Goal: Register for event/course

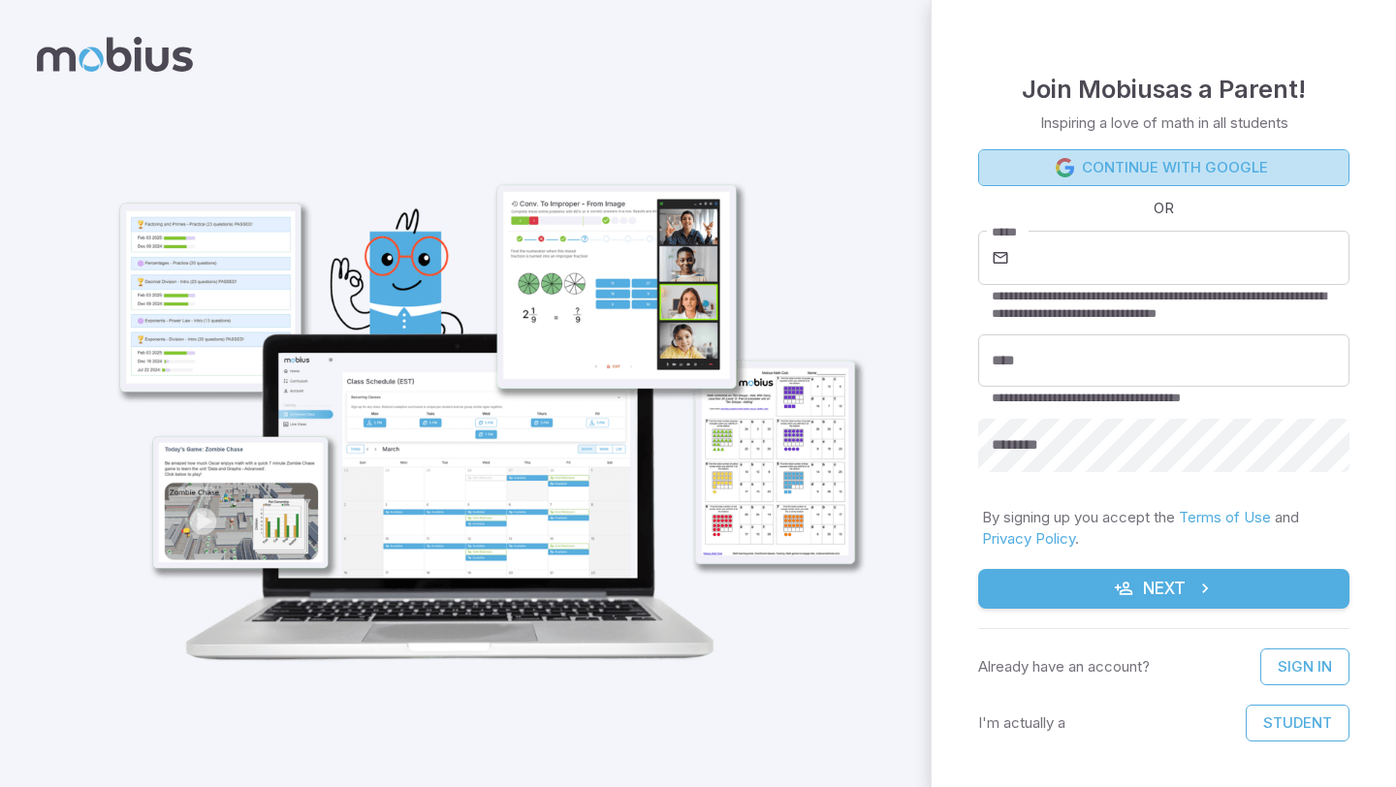
click at [1069, 166] on icon at bounding box center [1065, 167] width 19 height 19
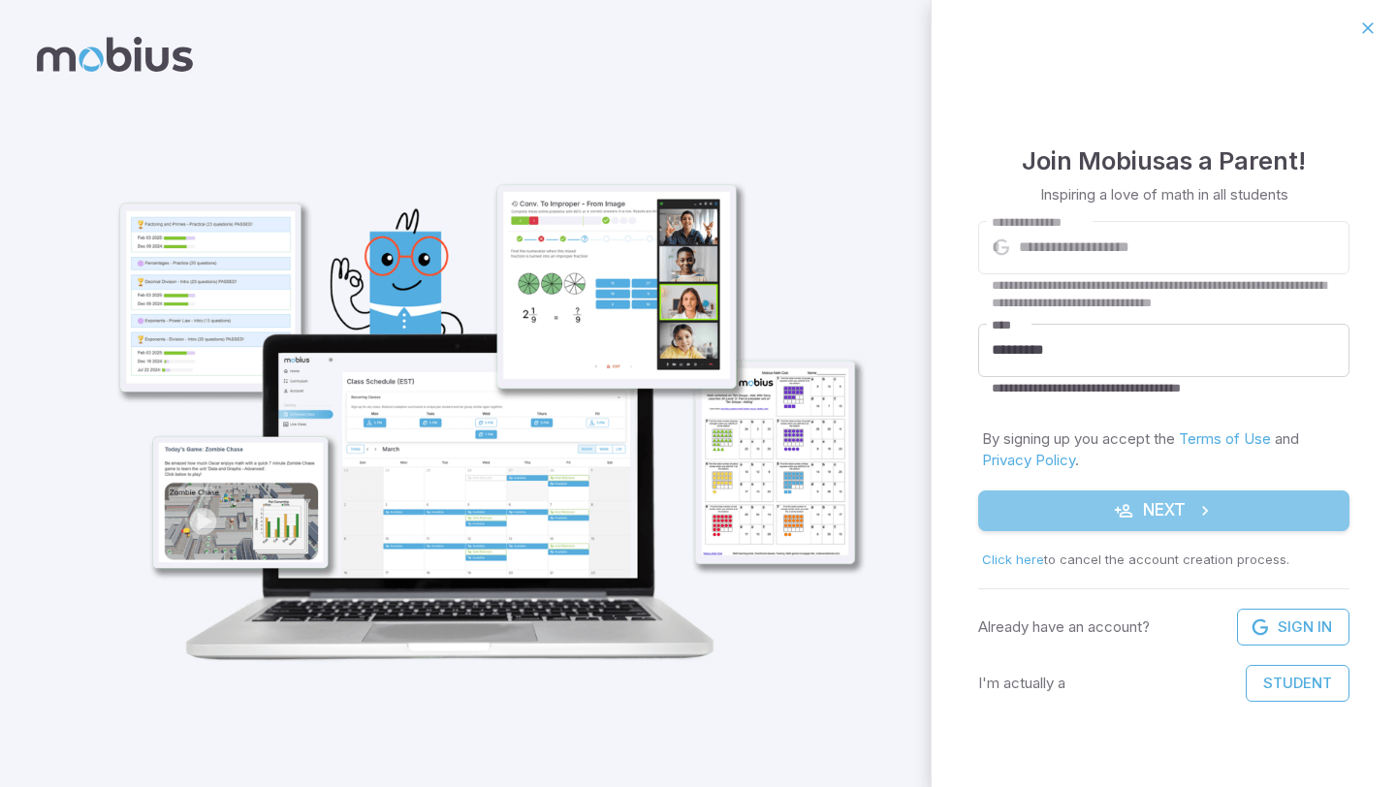
click at [1124, 522] on button "Next" at bounding box center [1163, 510] width 371 height 41
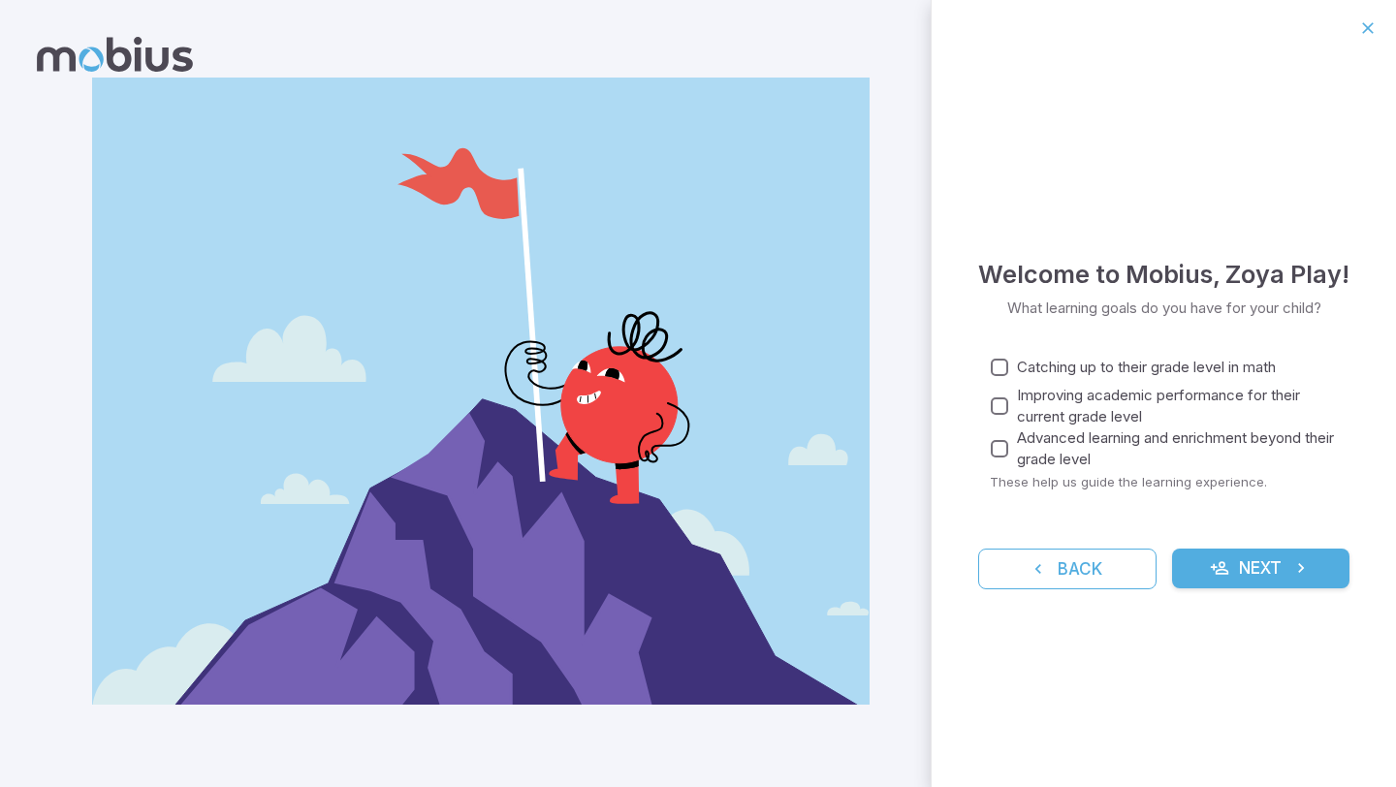
click at [1277, 571] on button "Next" at bounding box center [1261, 569] width 178 height 41
click at [1021, 365] on span "Catching up to their grade level in math" at bounding box center [1146, 367] width 259 height 21
click at [1195, 552] on button "Next" at bounding box center [1261, 569] width 178 height 41
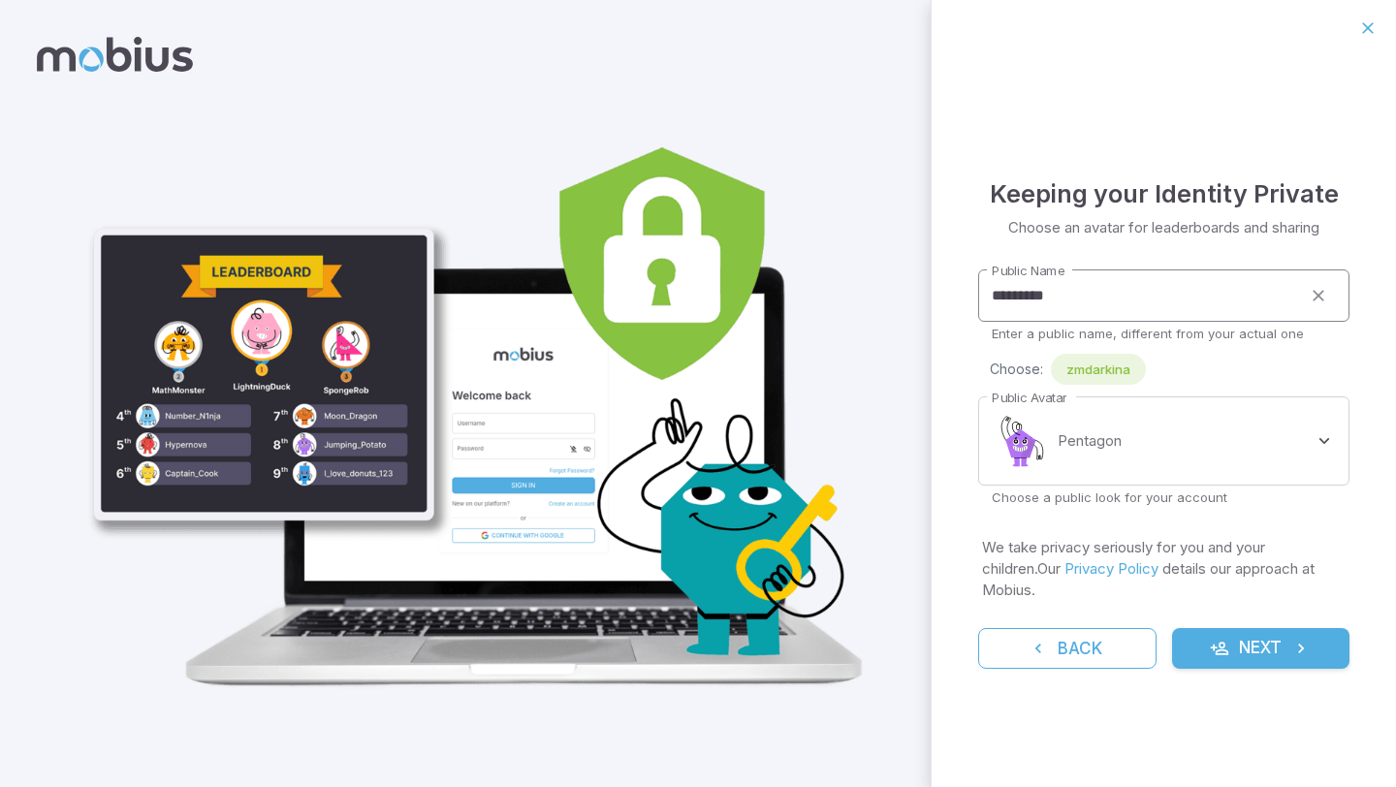
click at [1172, 295] on input "*********" at bounding box center [1139, 295] width 323 height 53
click at [1169, 450] on body "**********" at bounding box center [698, 393] width 1396 height 787
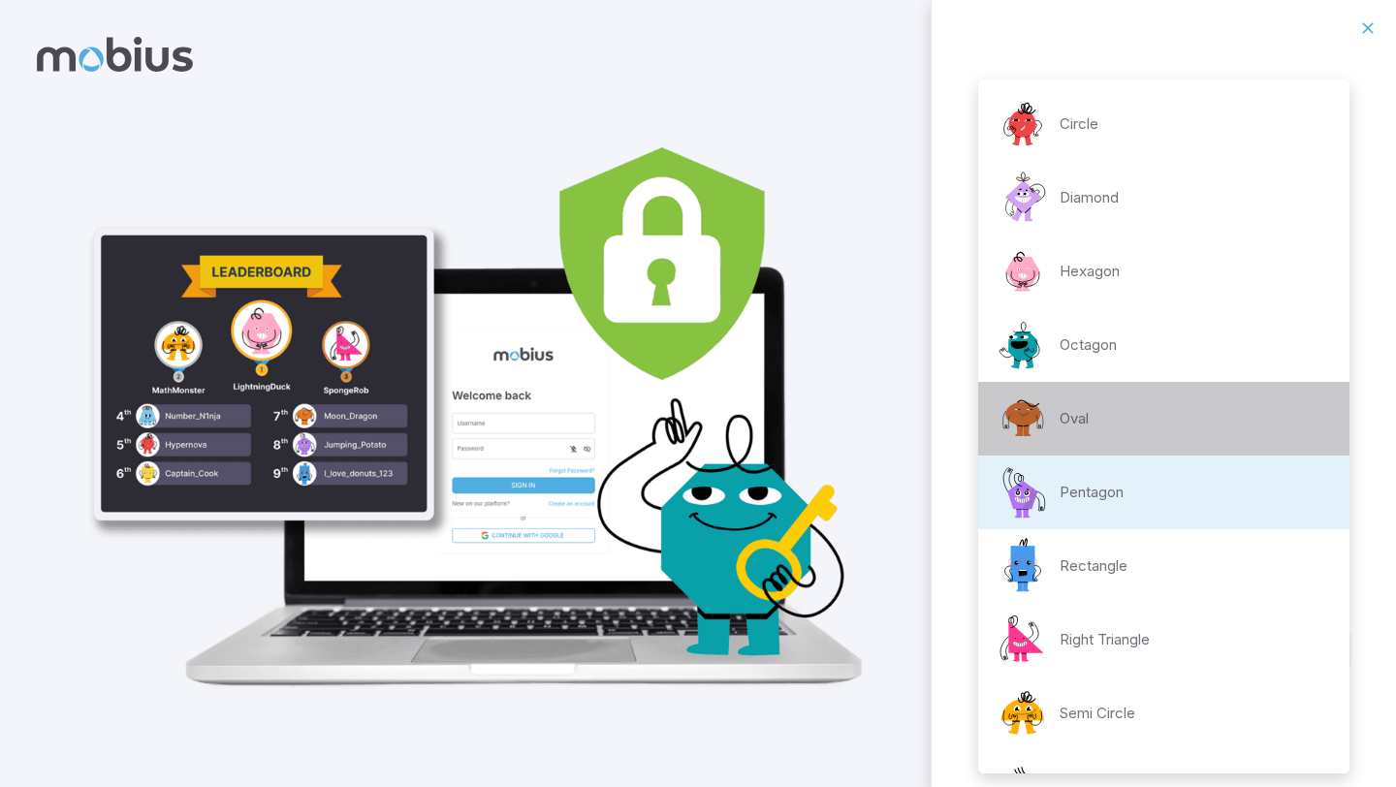
click at [1136, 436] on li "Oval" at bounding box center [1163, 419] width 371 height 74
type input "**********"
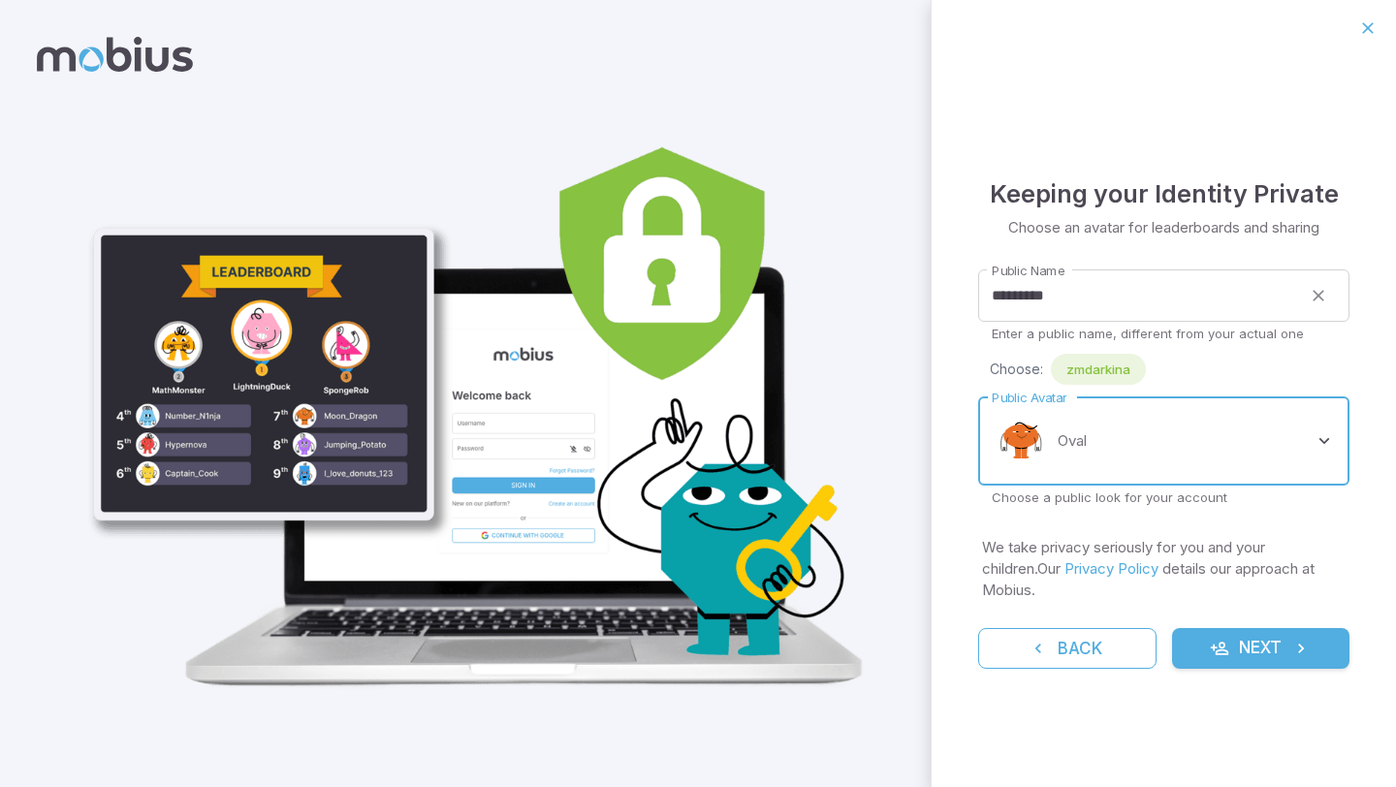
click at [1210, 639] on icon "submit" at bounding box center [1219, 648] width 19 height 19
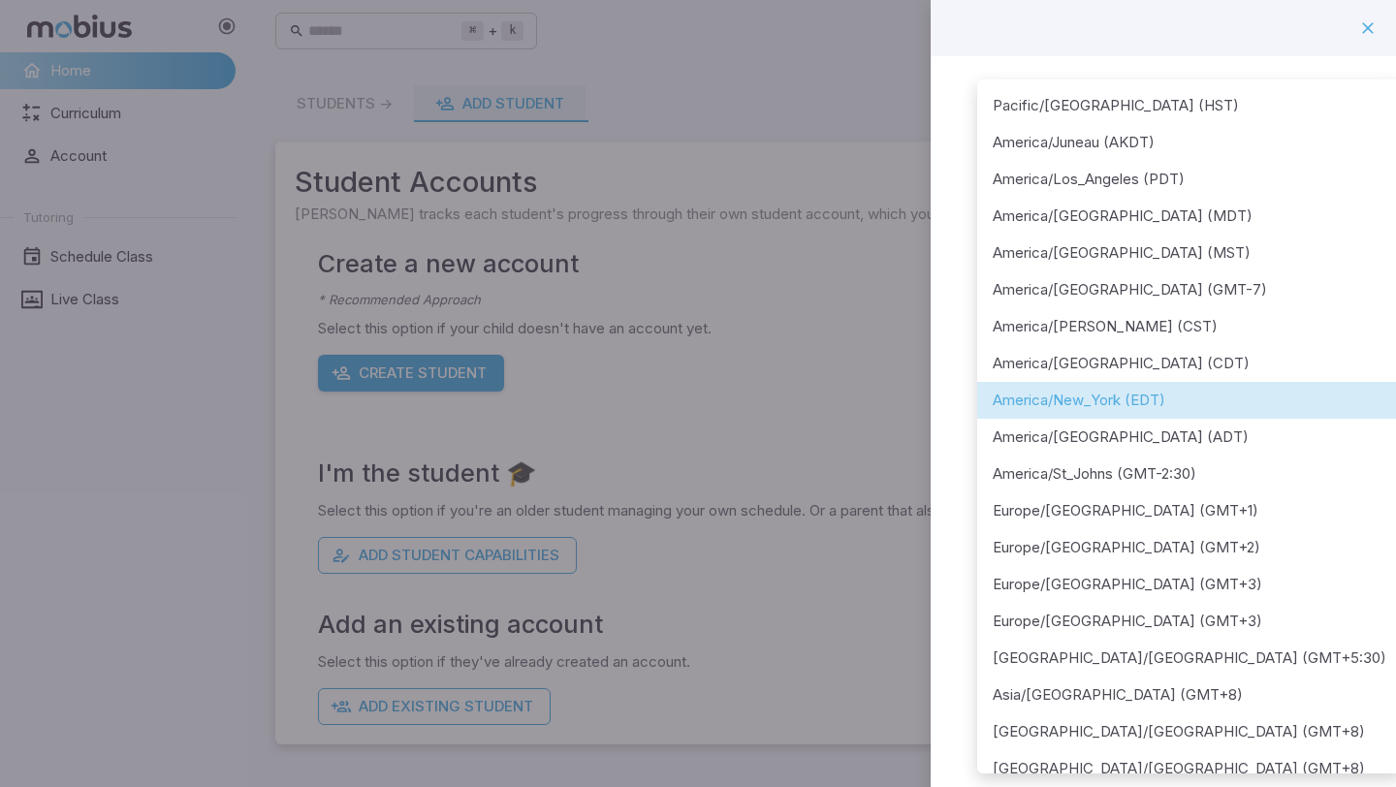
click at [1034, 234] on body "**********" at bounding box center [698, 393] width 1396 height 787
click at [828, 332] on div at bounding box center [698, 393] width 1396 height 787
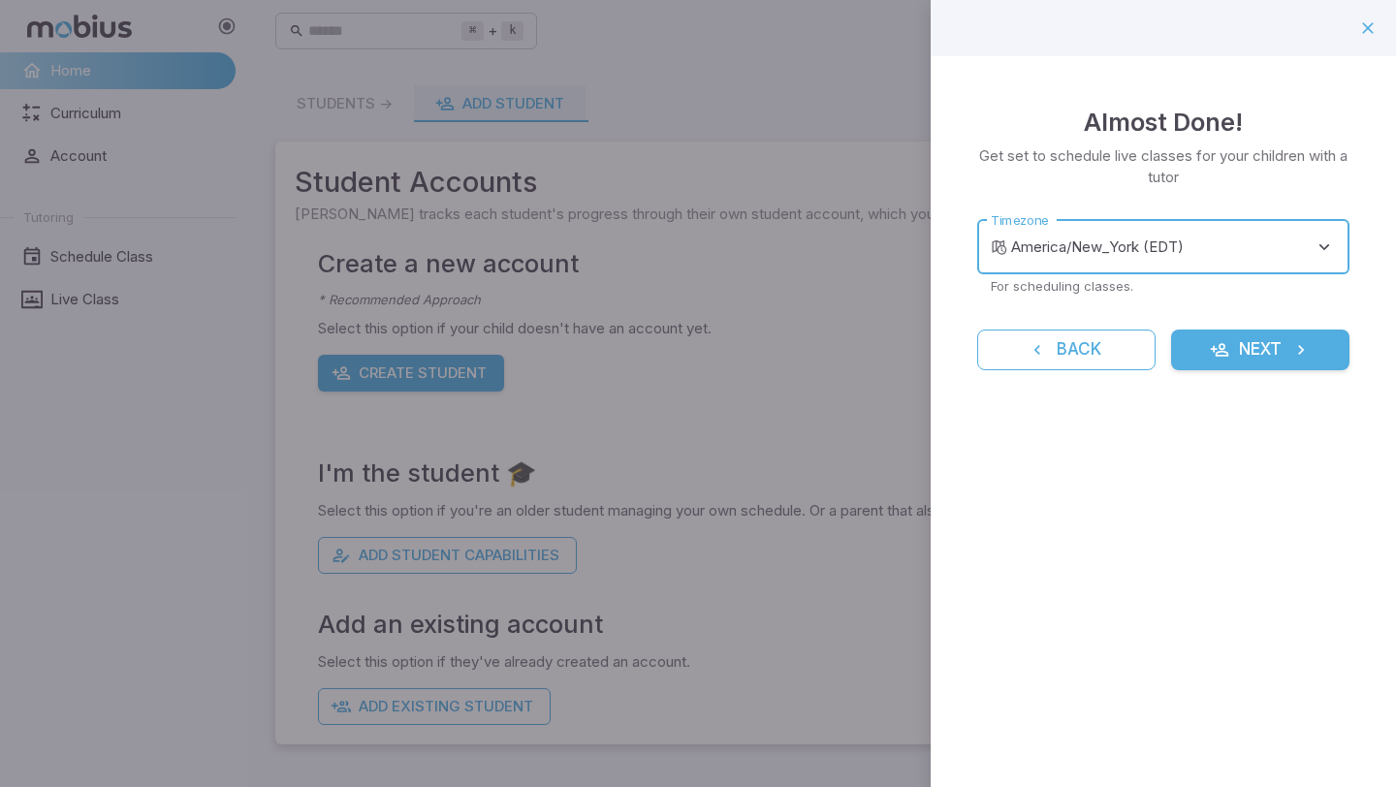
click at [783, 343] on div at bounding box center [698, 393] width 1396 height 787
click at [1373, 27] on icon "button" at bounding box center [1367, 27] width 19 height 19
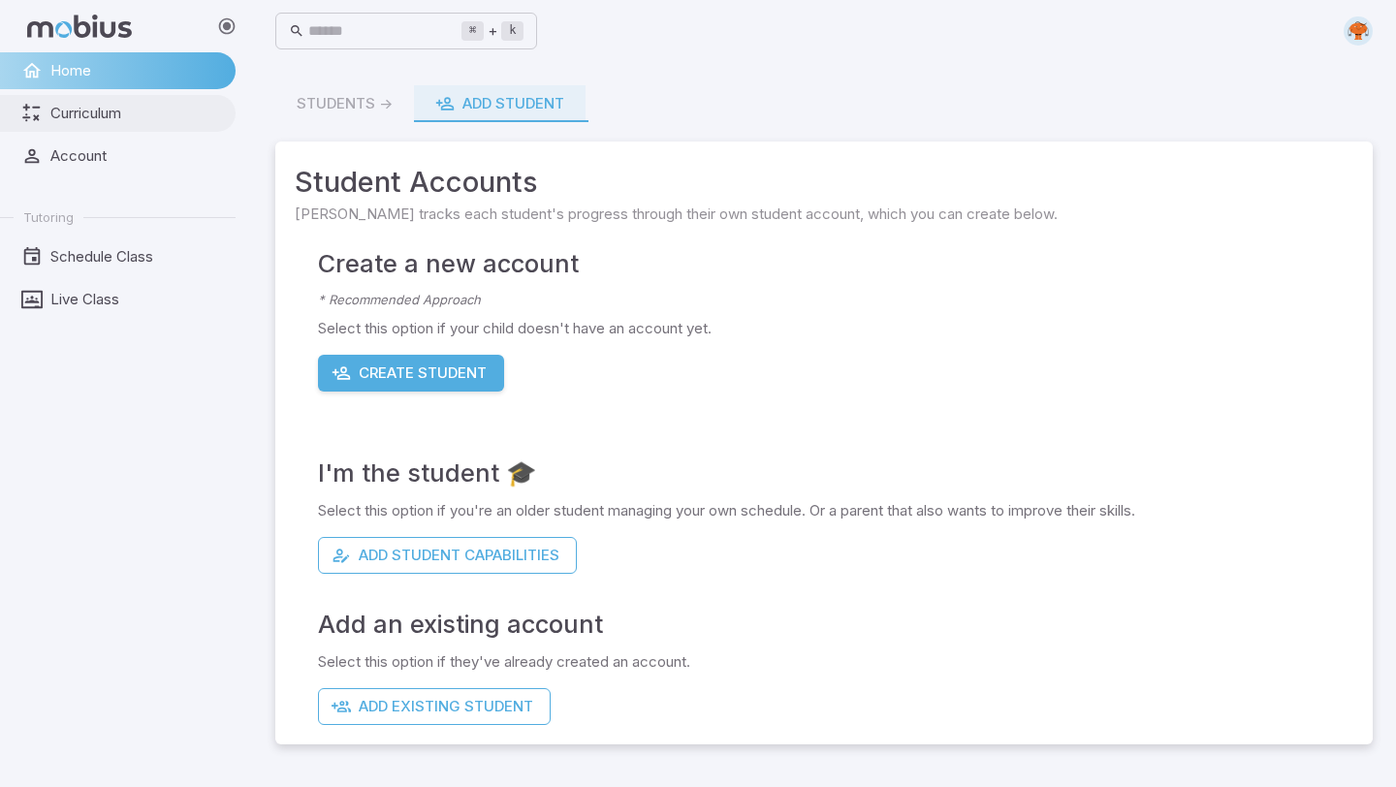
click at [171, 128] on link "Curriculum" at bounding box center [118, 113] width 236 height 37
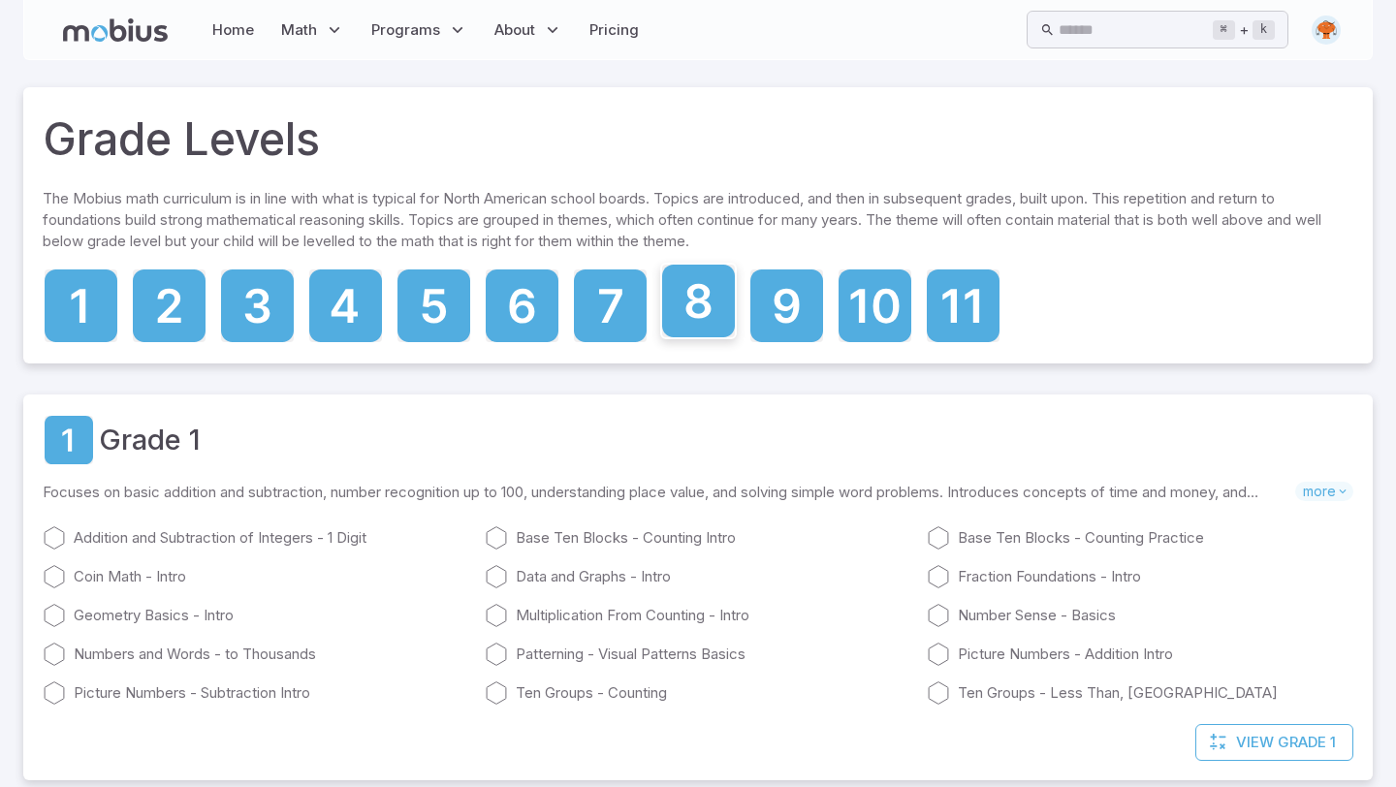
click at [719, 308] on icon at bounding box center [698, 301] width 73 height 73
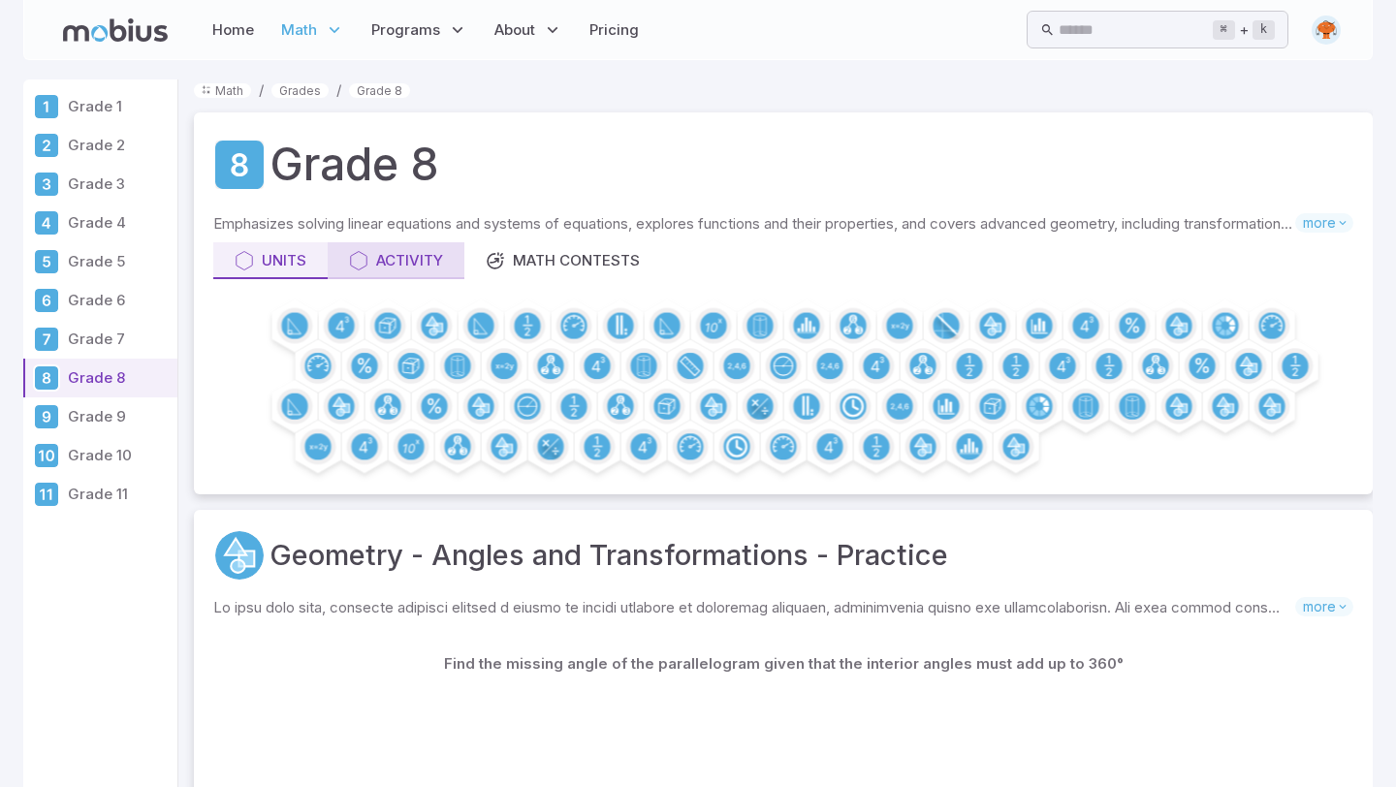
click at [432, 250] on div "Activity" at bounding box center [396, 260] width 94 height 21
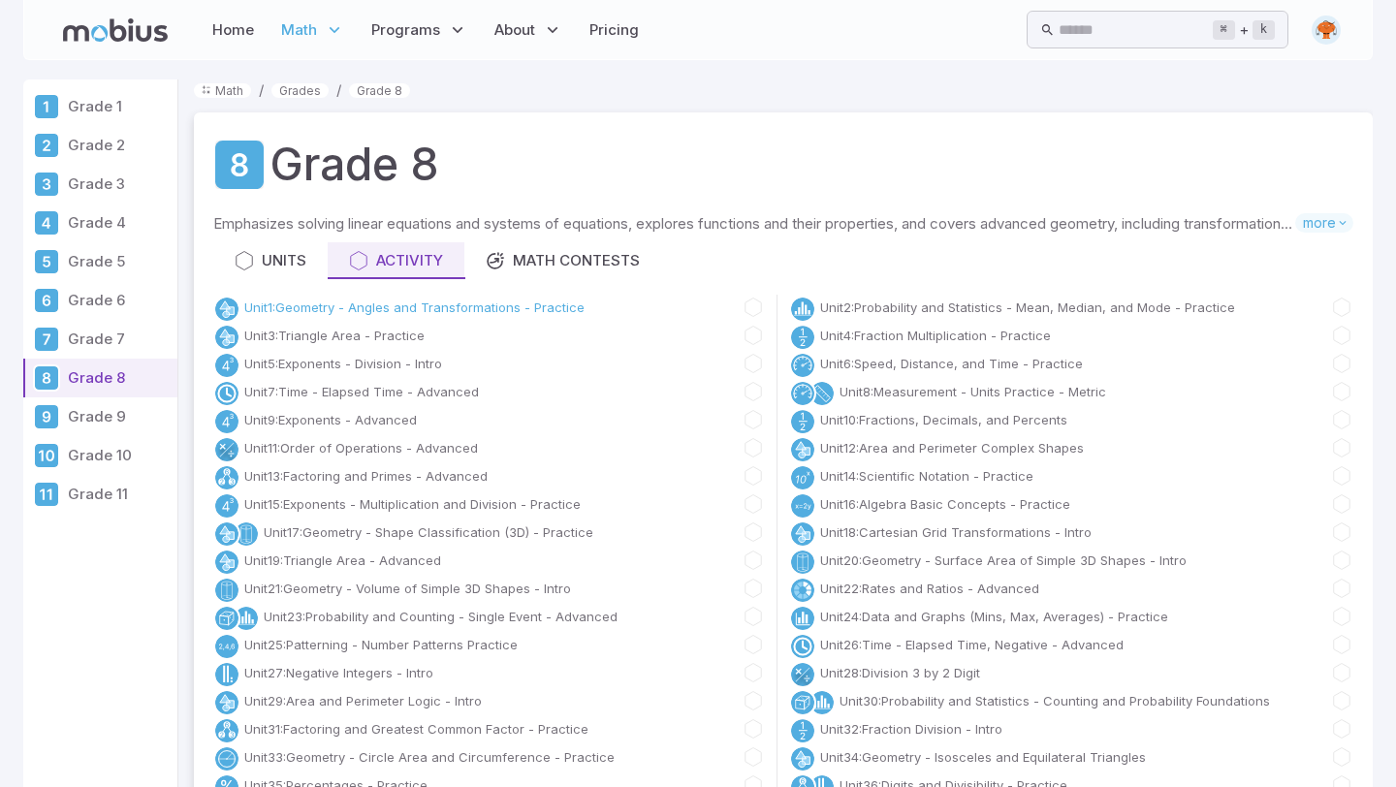
click at [396, 311] on link "Unit 1 : Geometry - Angles and Transformations - Practice" at bounding box center [414, 307] width 340 height 19
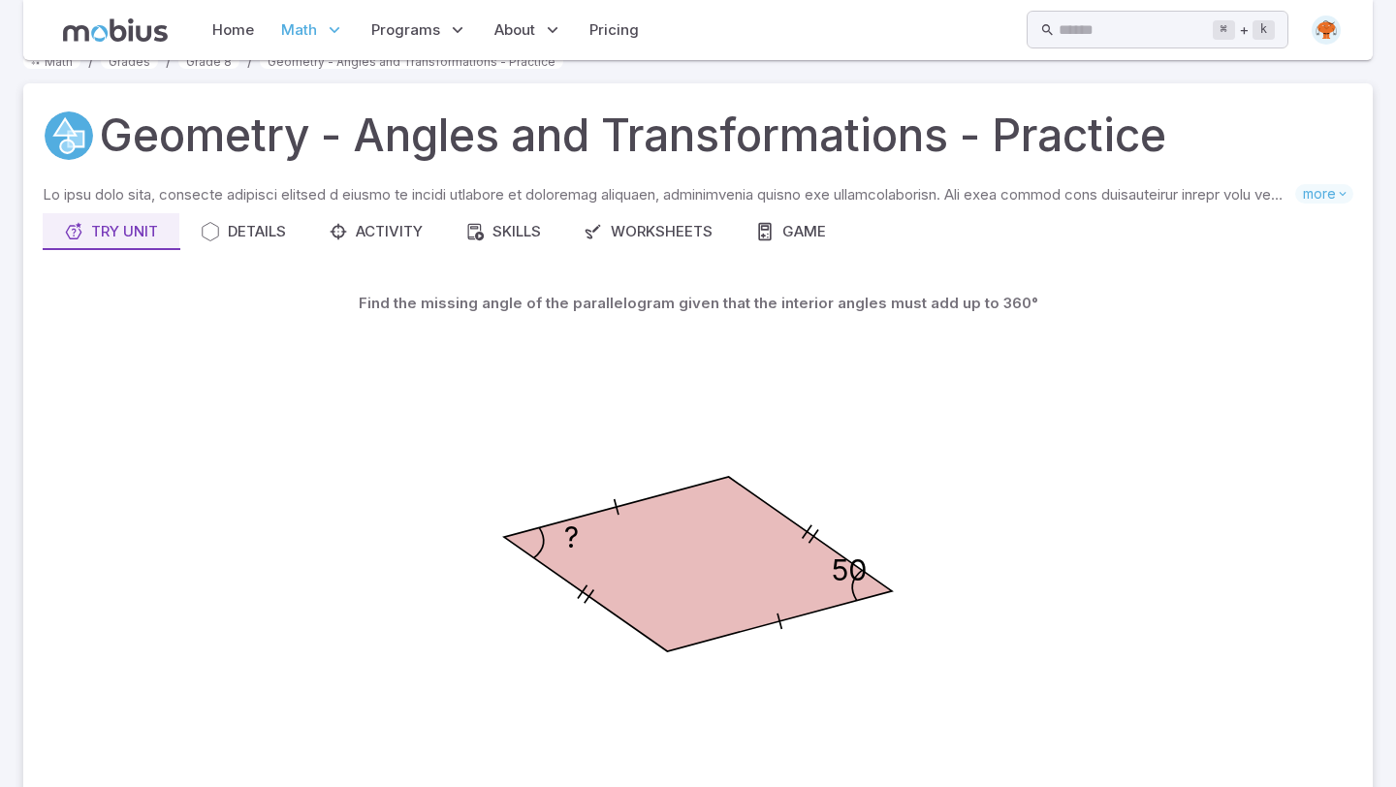
scroll to position [28, 0]
click at [265, 222] on div "Details" at bounding box center [243, 232] width 85 height 21
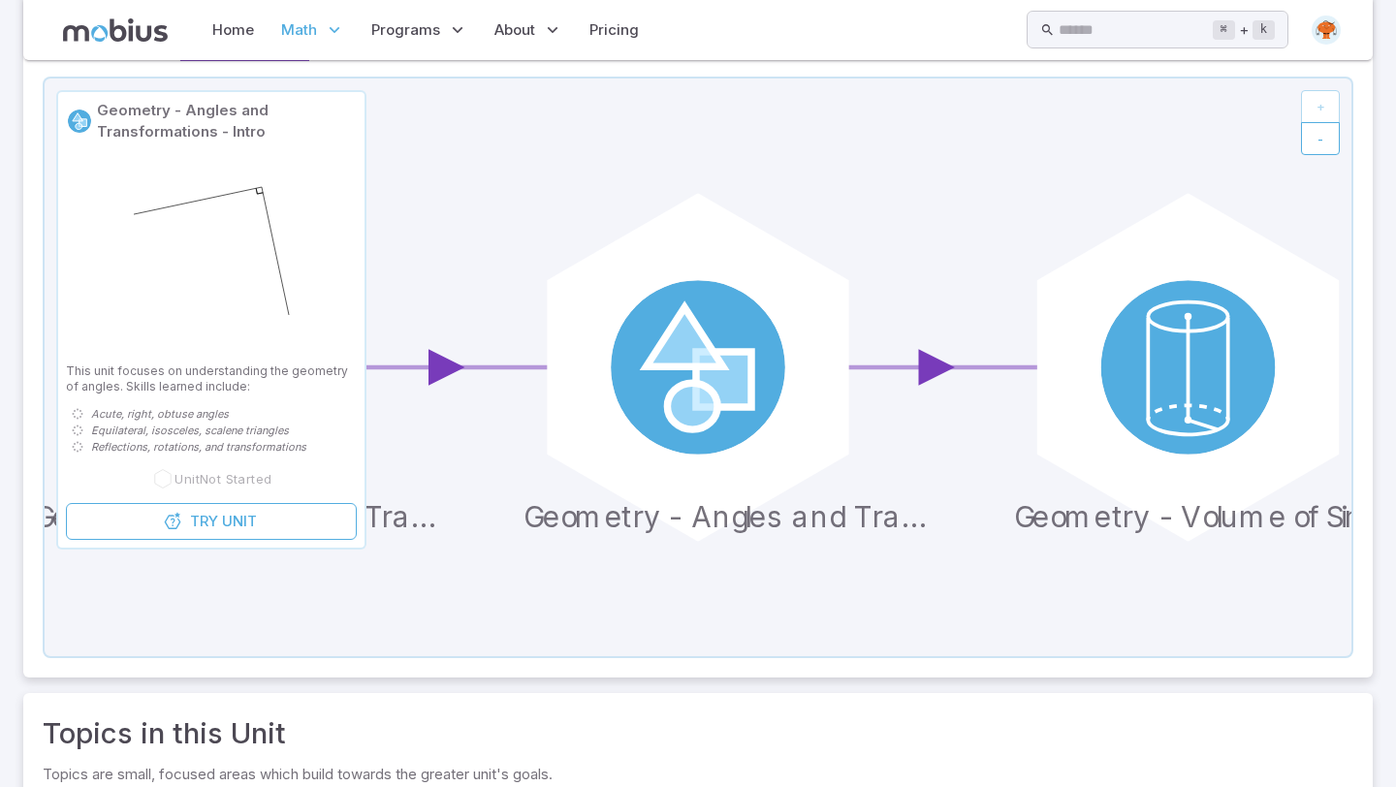
scroll to position [0, 0]
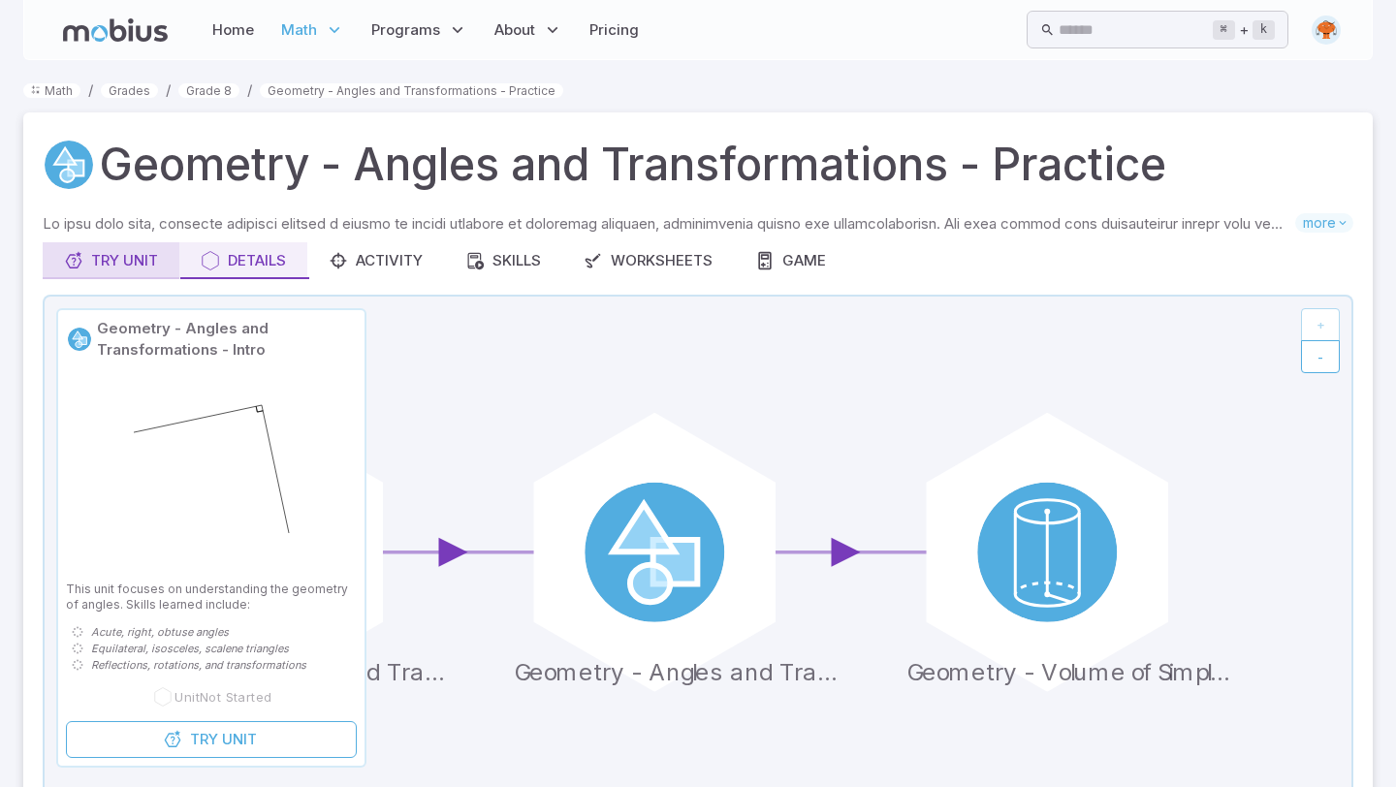
click at [144, 262] on div "Try Unit" at bounding box center [111, 260] width 94 height 21
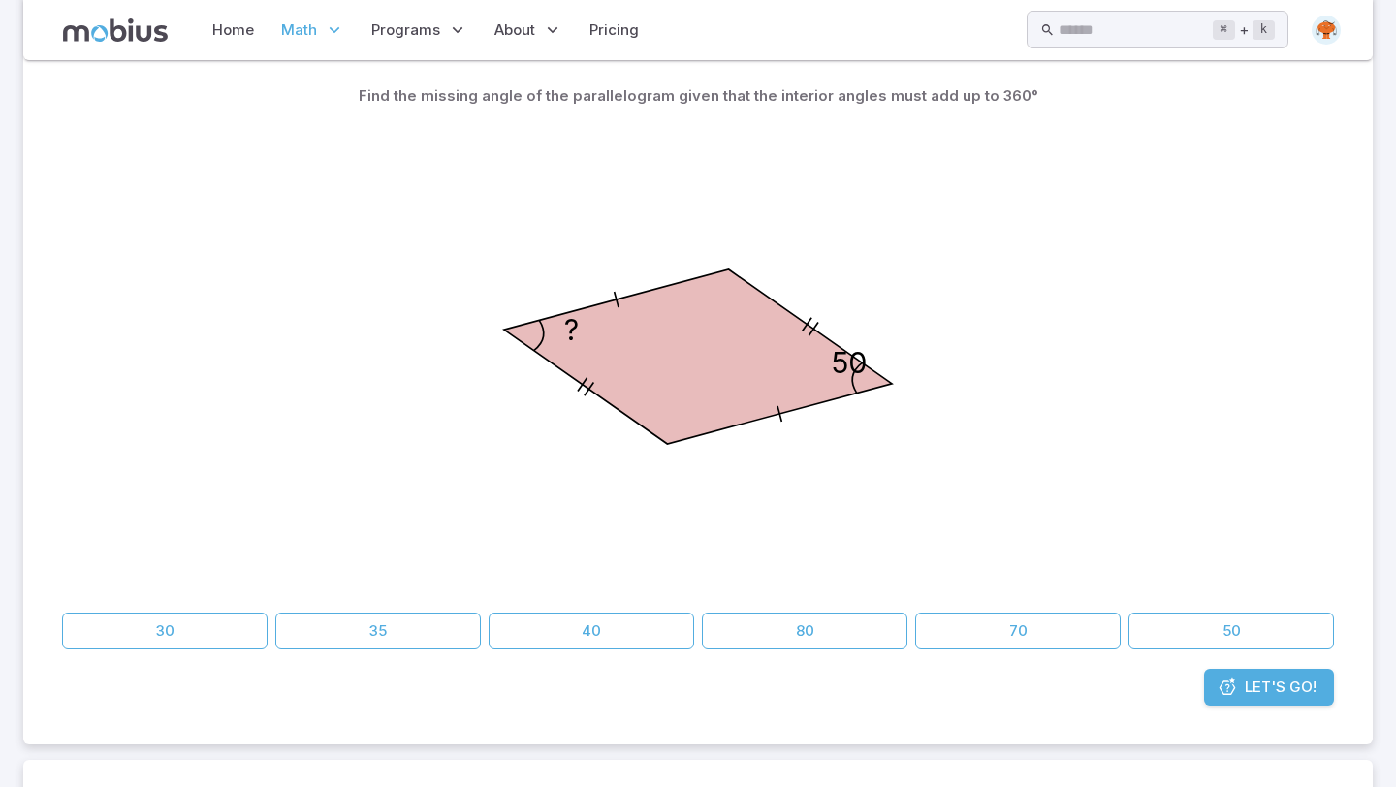
scroll to position [238, 0]
click at [853, 625] on button "80" at bounding box center [804, 629] width 205 height 37
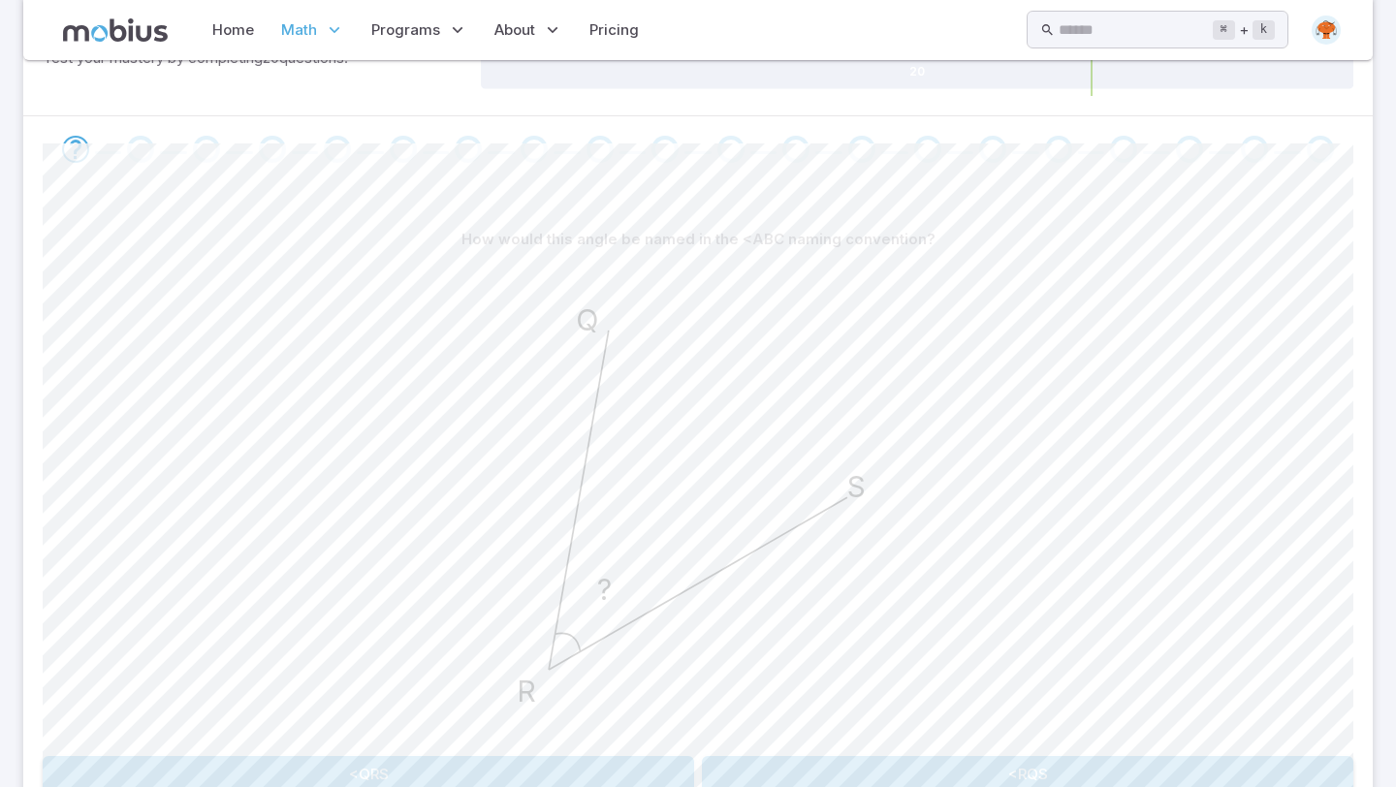
scroll to position [0, 0]
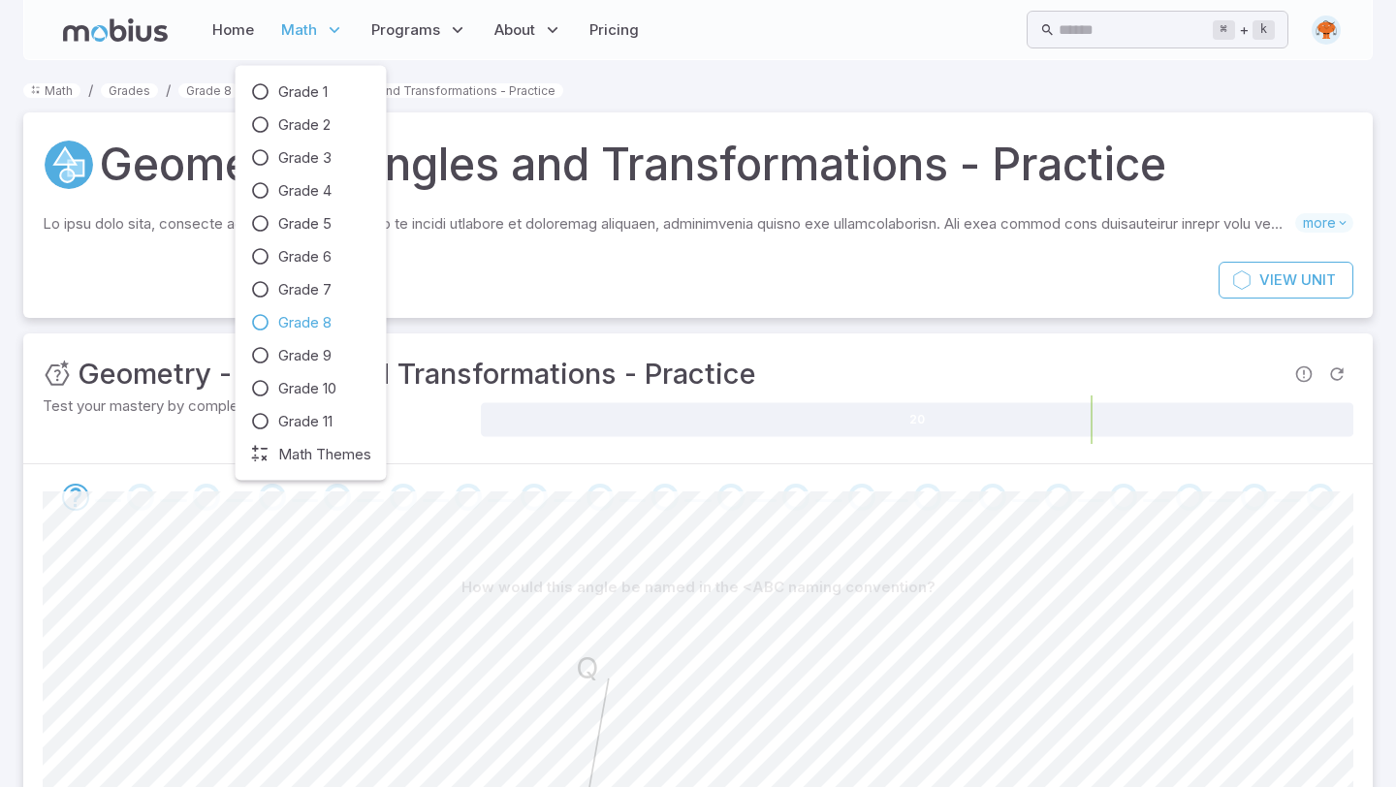
click at [294, 37] on span "Math" at bounding box center [299, 29] width 36 height 21
click at [318, 448] on span "Math Themes" at bounding box center [324, 454] width 93 height 21
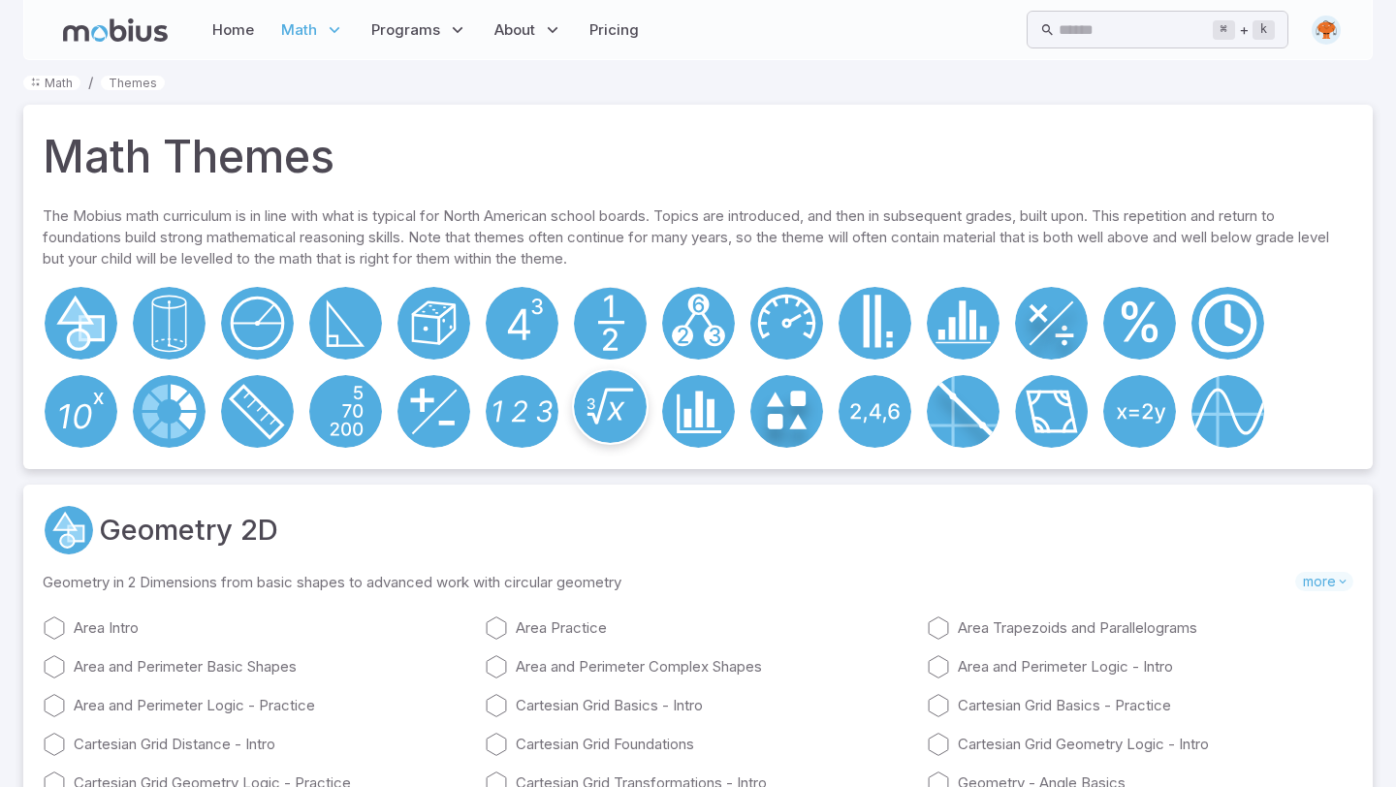
click at [605, 394] on icon at bounding box center [610, 406] width 44 height 33
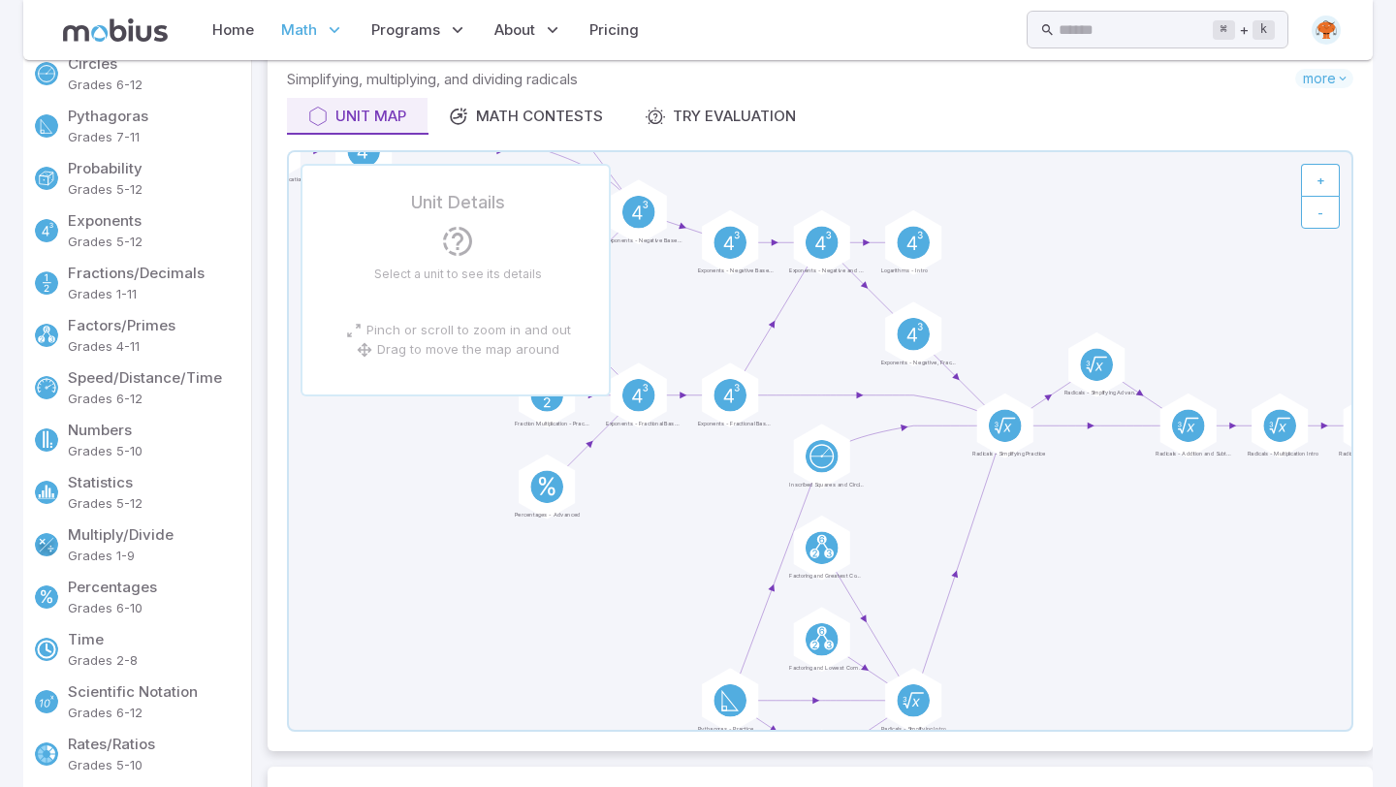
scroll to position [143, 0]
click at [123, 542] on p "Multiply/Divide" at bounding box center [155, 535] width 175 height 21
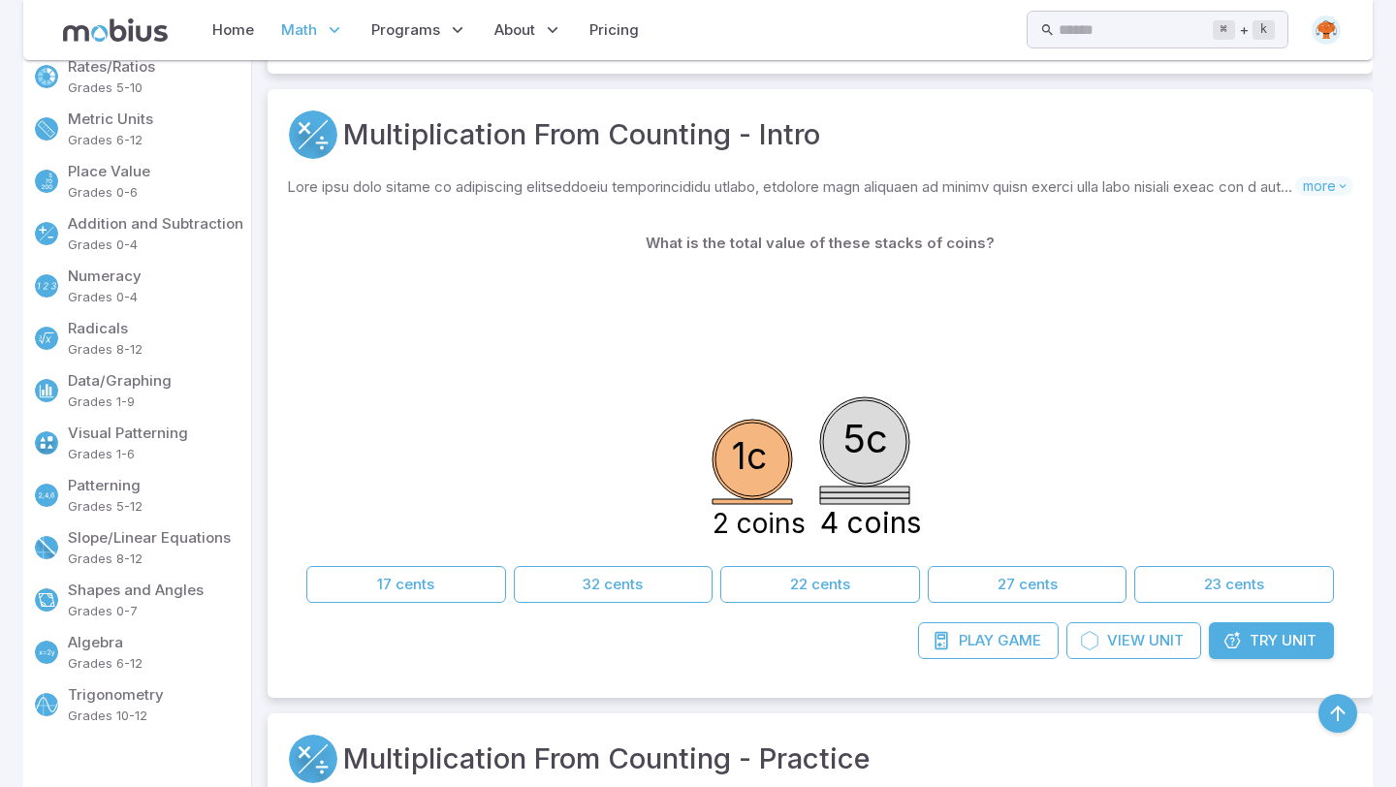
scroll to position [826, 0]
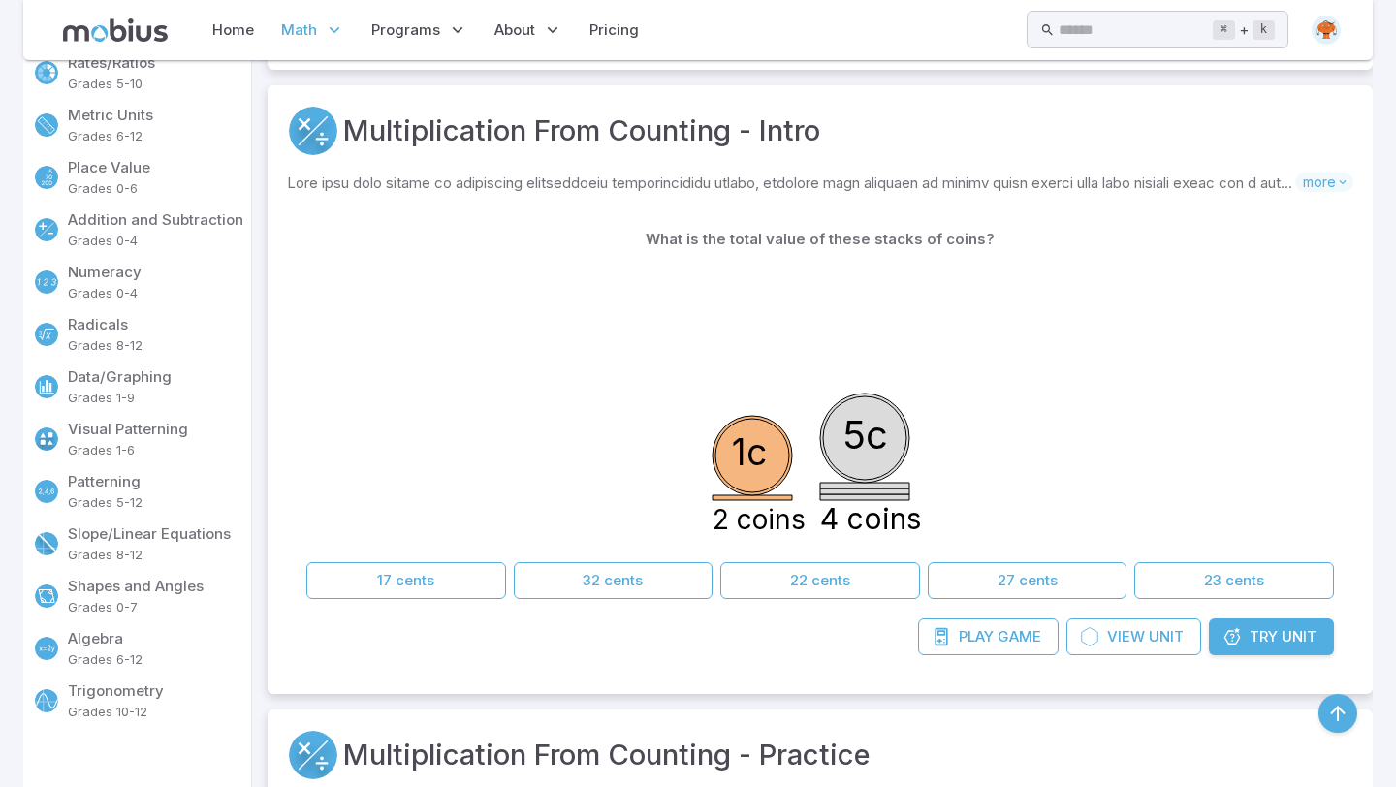
click at [106, 636] on p "Algebra" at bounding box center [155, 638] width 175 height 21
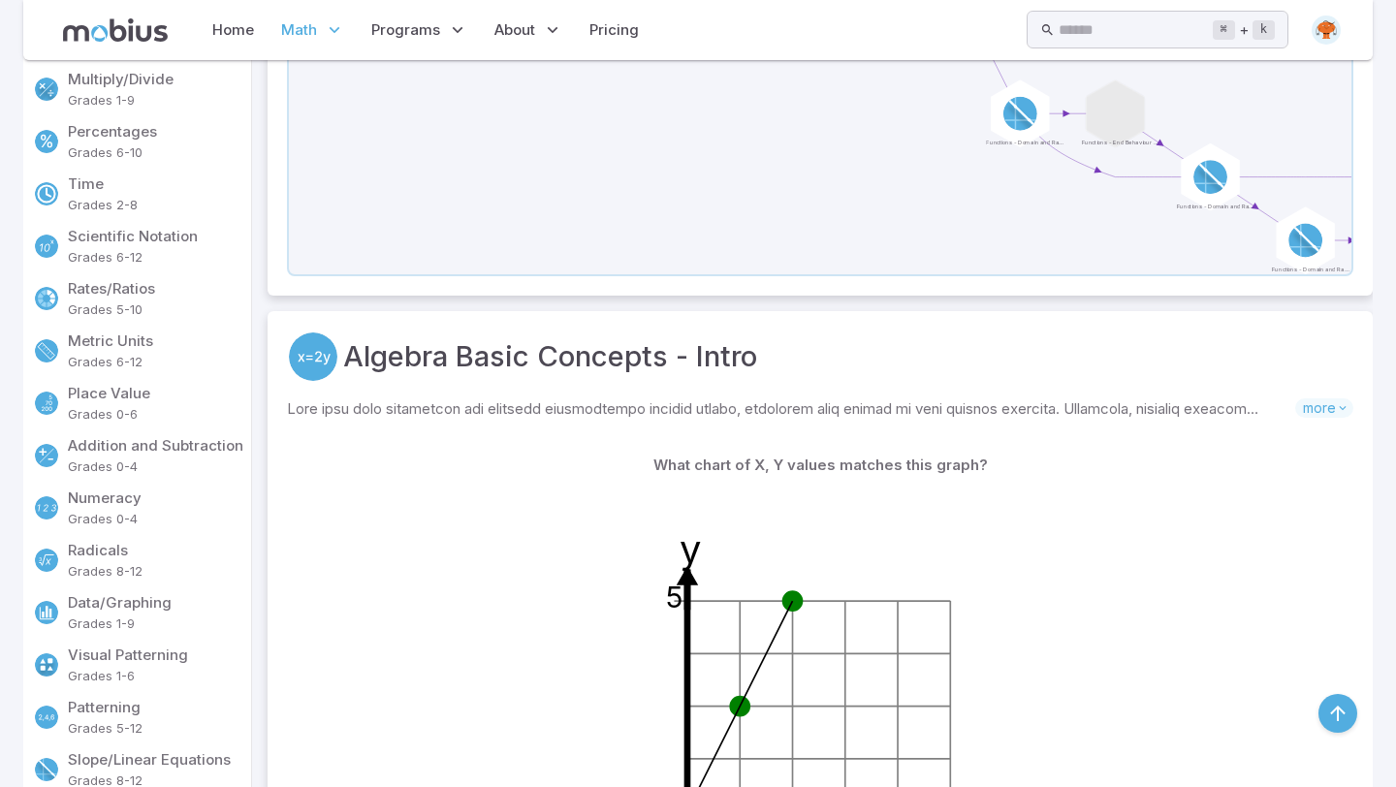
scroll to position [0, 0]
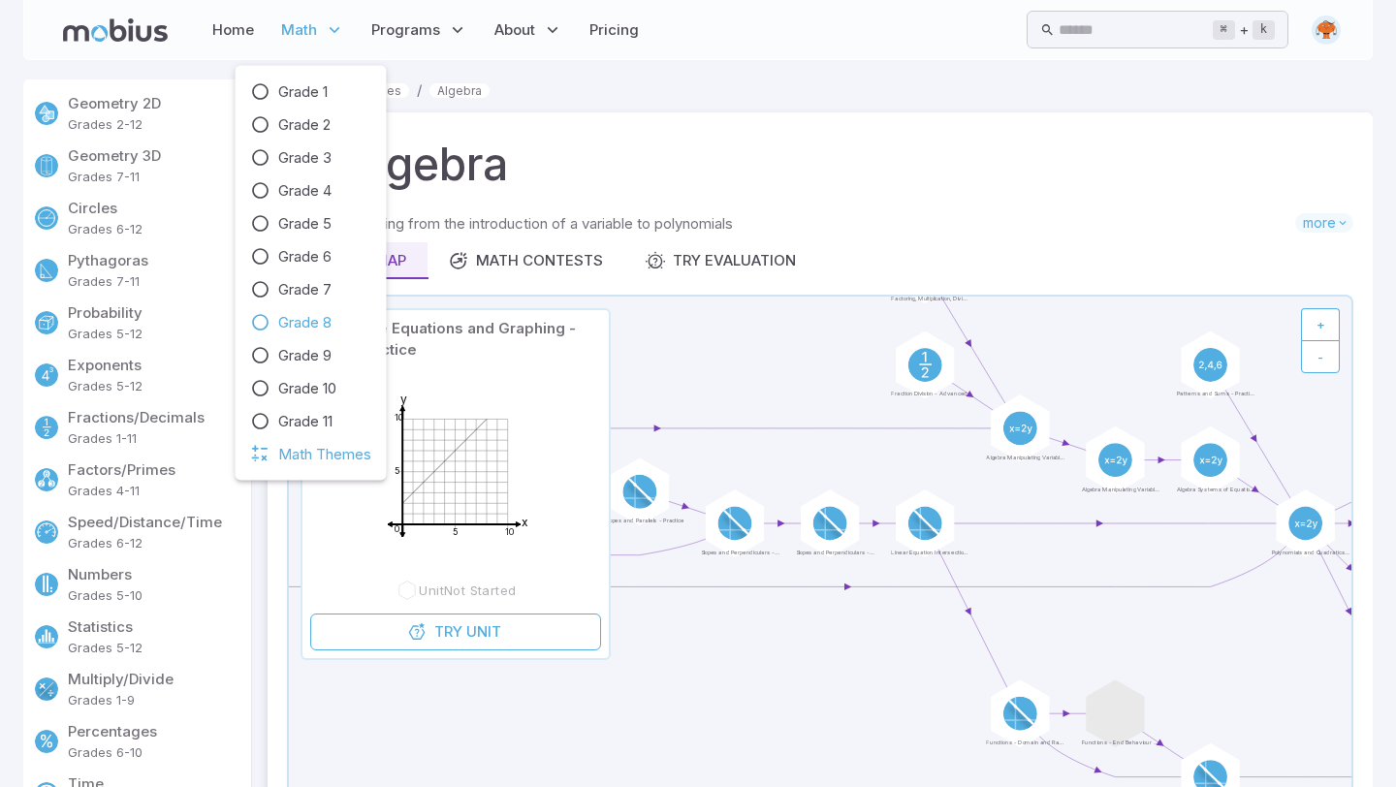
click at [292, 314] on span "Grade 8" at bounding box center [304, 322] width 53 height 21
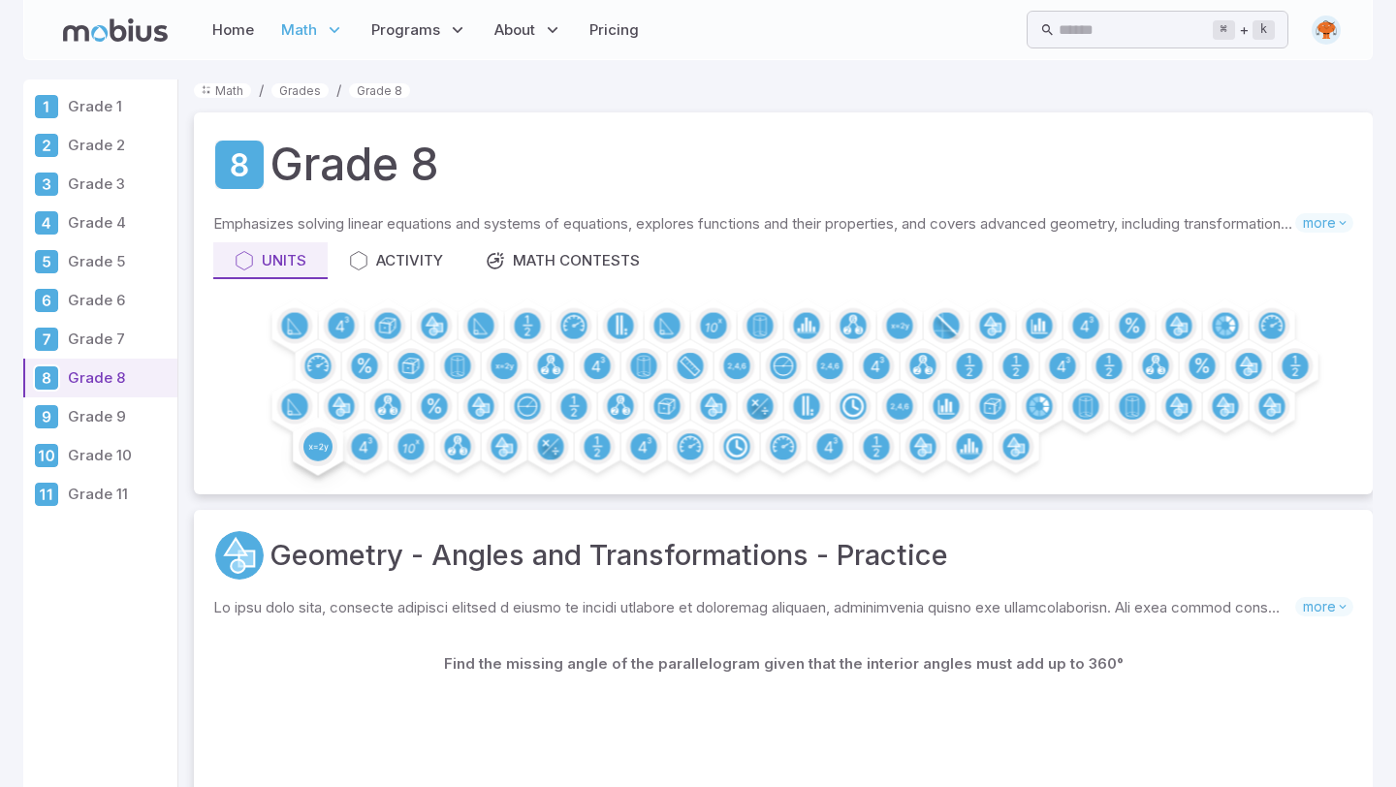
click at [308, 448] on circle at bounding box center [317, 446] width 29 height 29
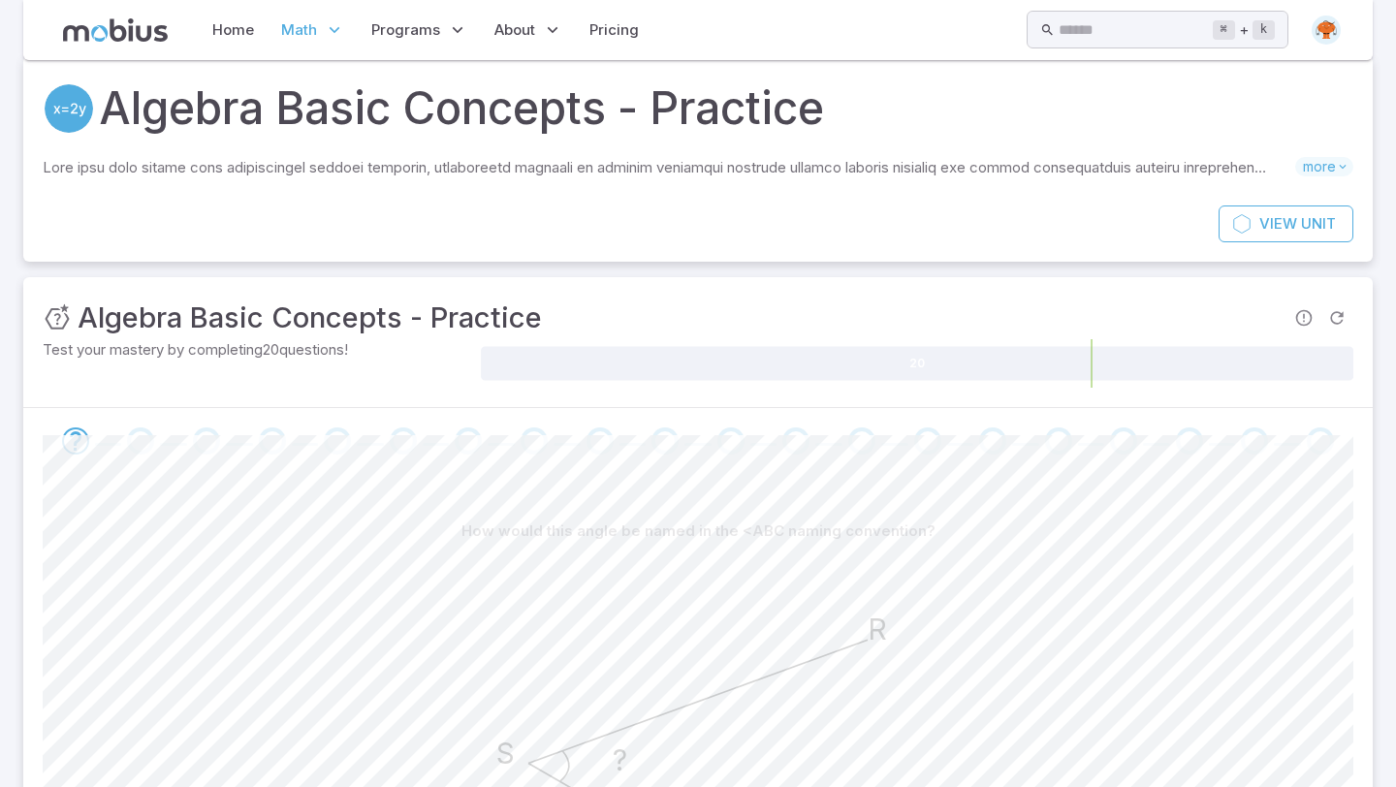
scroll to position [75, 0]
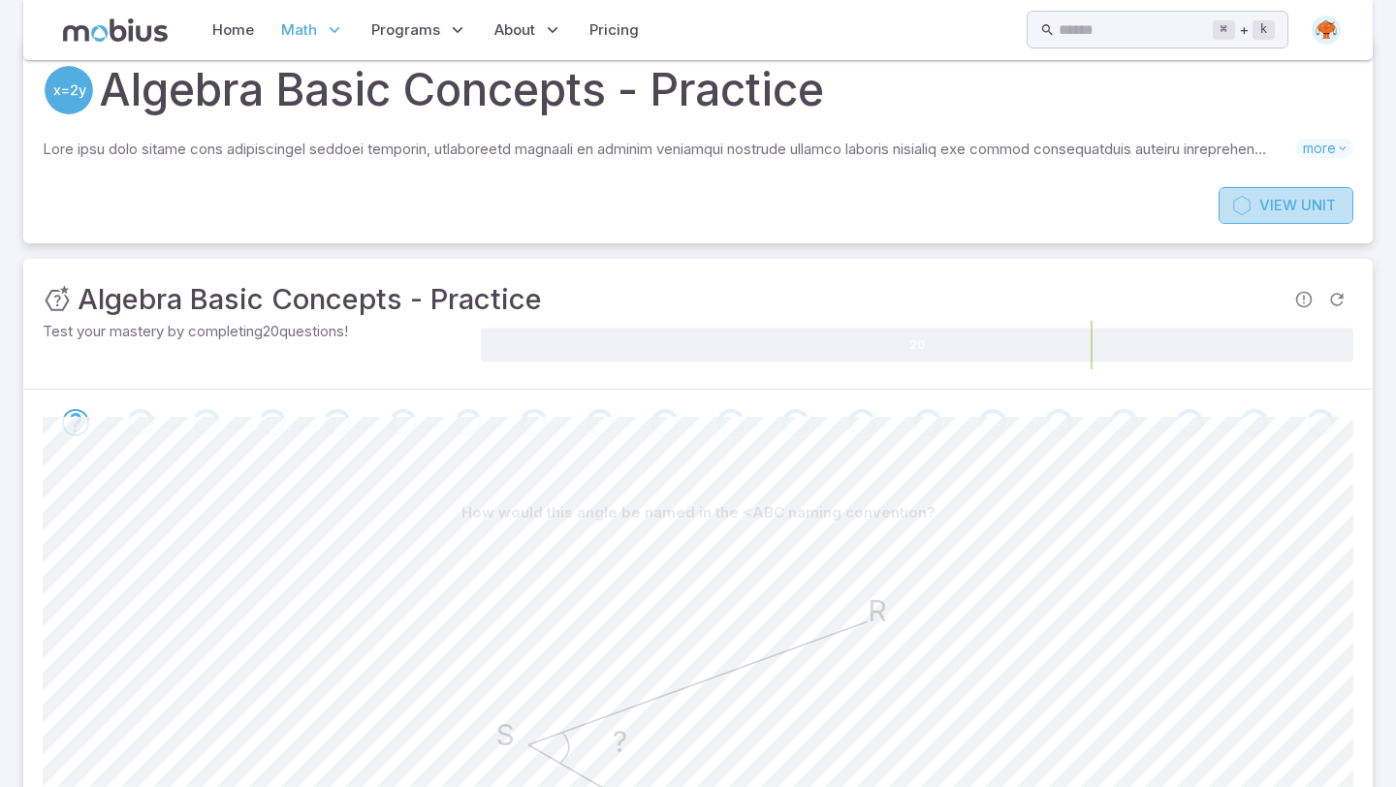
click at [1243, 200] on icon at bounding box center [1241, 205] width 19 height 19
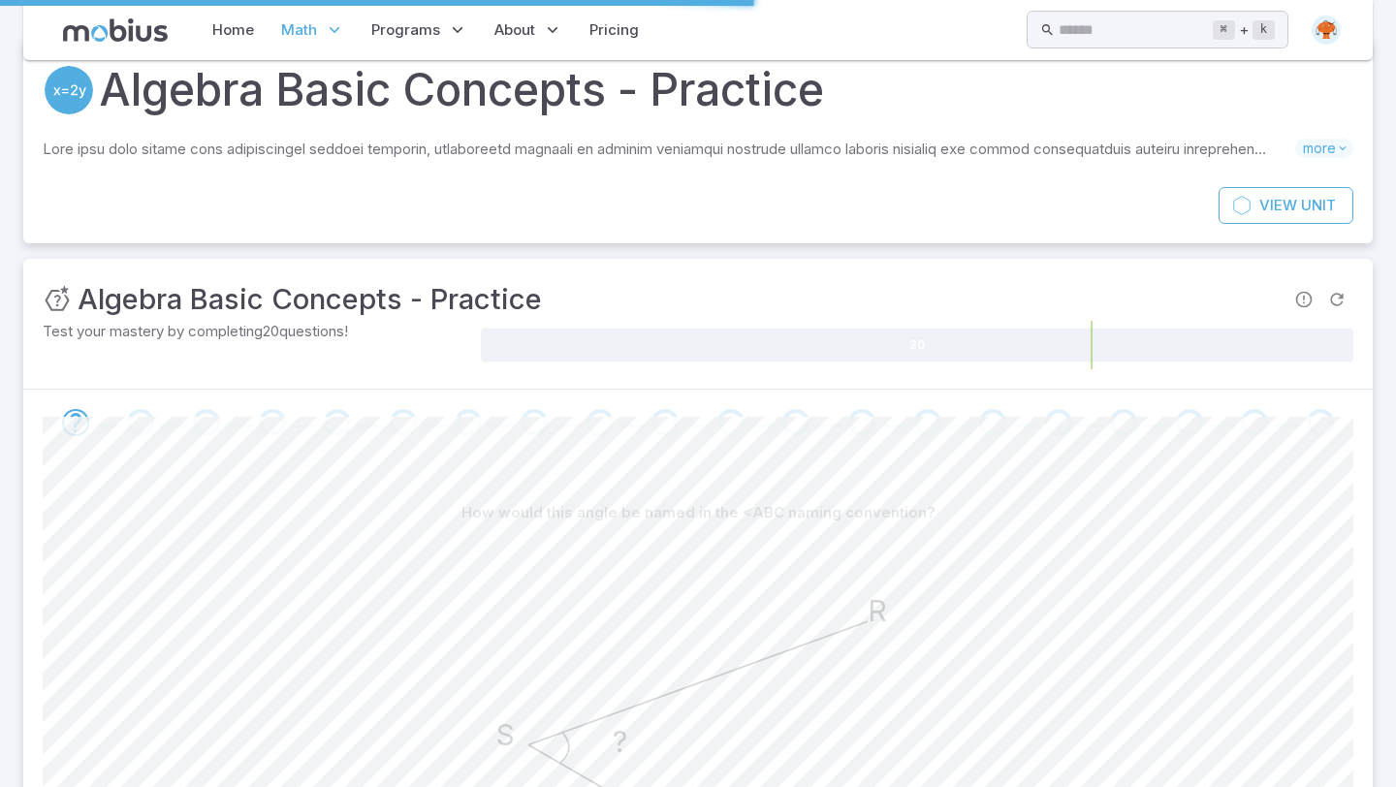
scroll to position [0, 0]
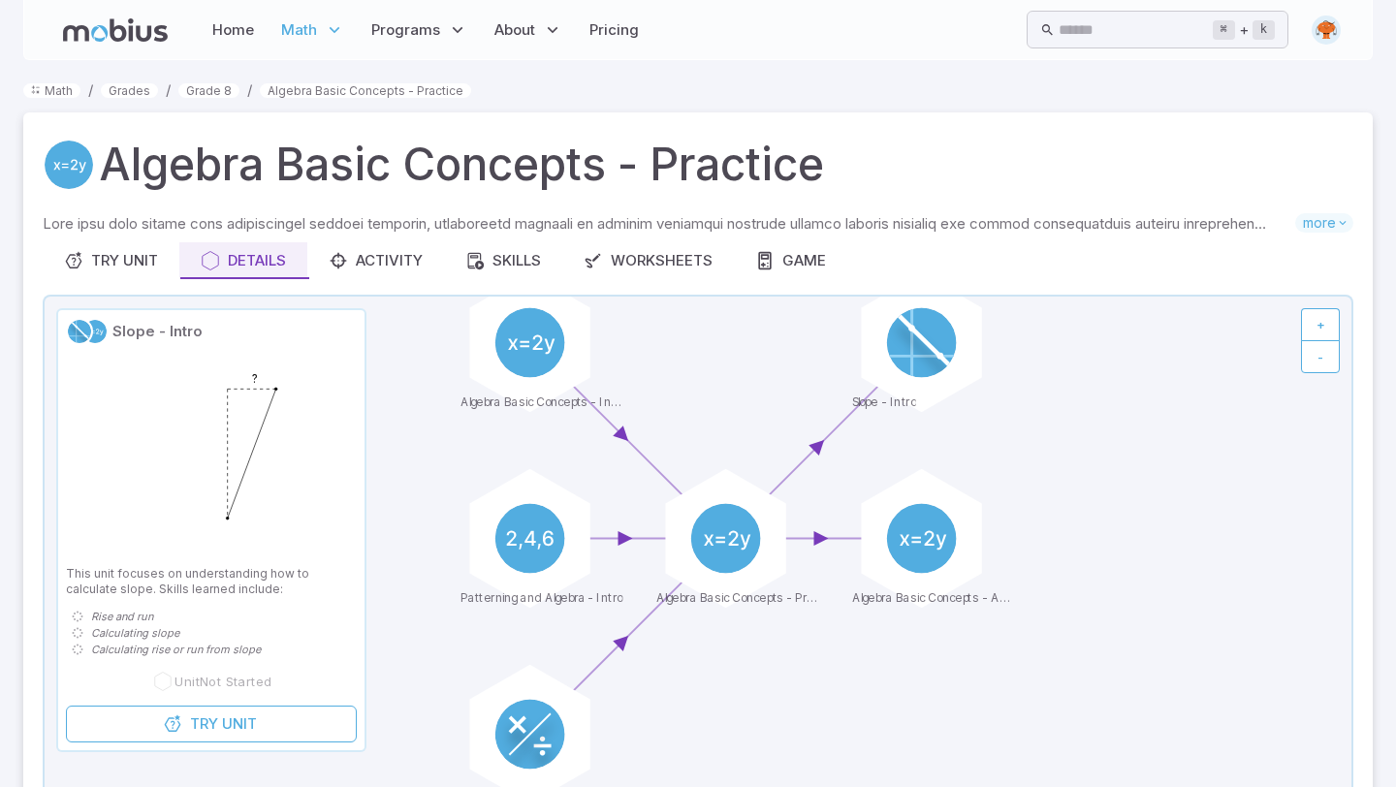
drag, startPoint x: 1030, startPoint y: 557, endPoint x: 1034, endPoint y: 517, distance: 40.9
click at [1034, 517] on icon at bounding box center [698, 586] width 1307 height 578
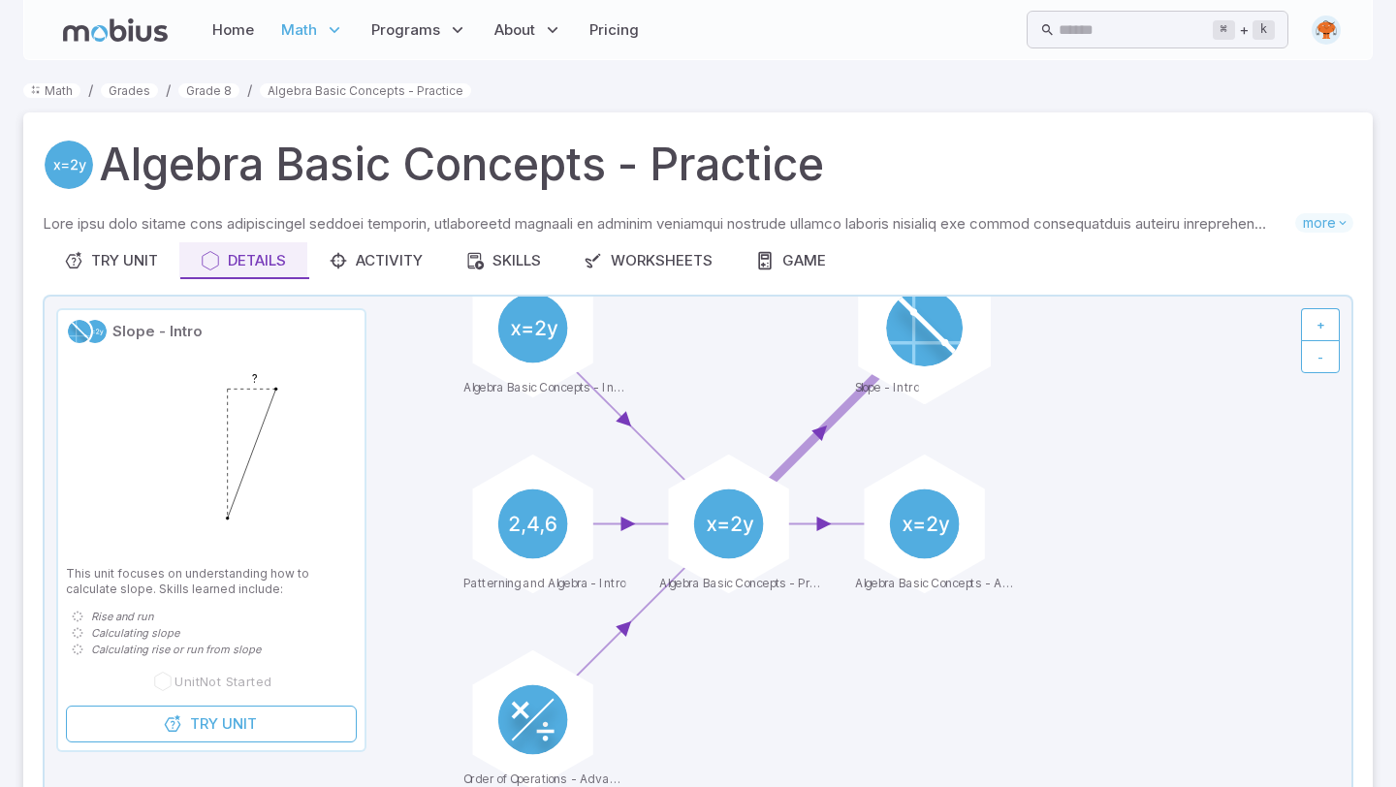
click at [952, 358] on div at bounding box center [924, 328] width 153 height 153
click at [882, 344] on div at bounding box center [924, 328] width 153 height 153
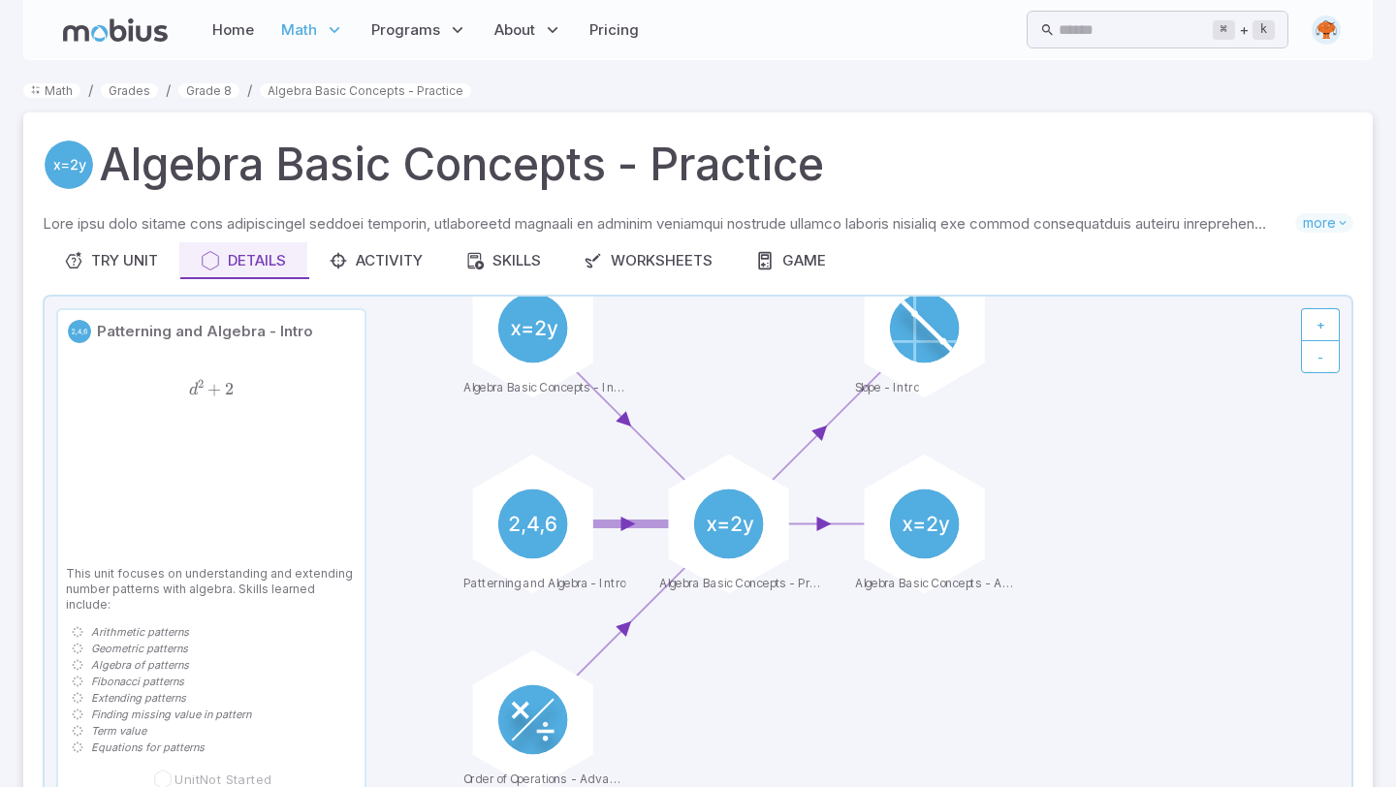
click at [226, 740] on li "Equations for patterns" at bounding box center [213, 748] width 287 height 16
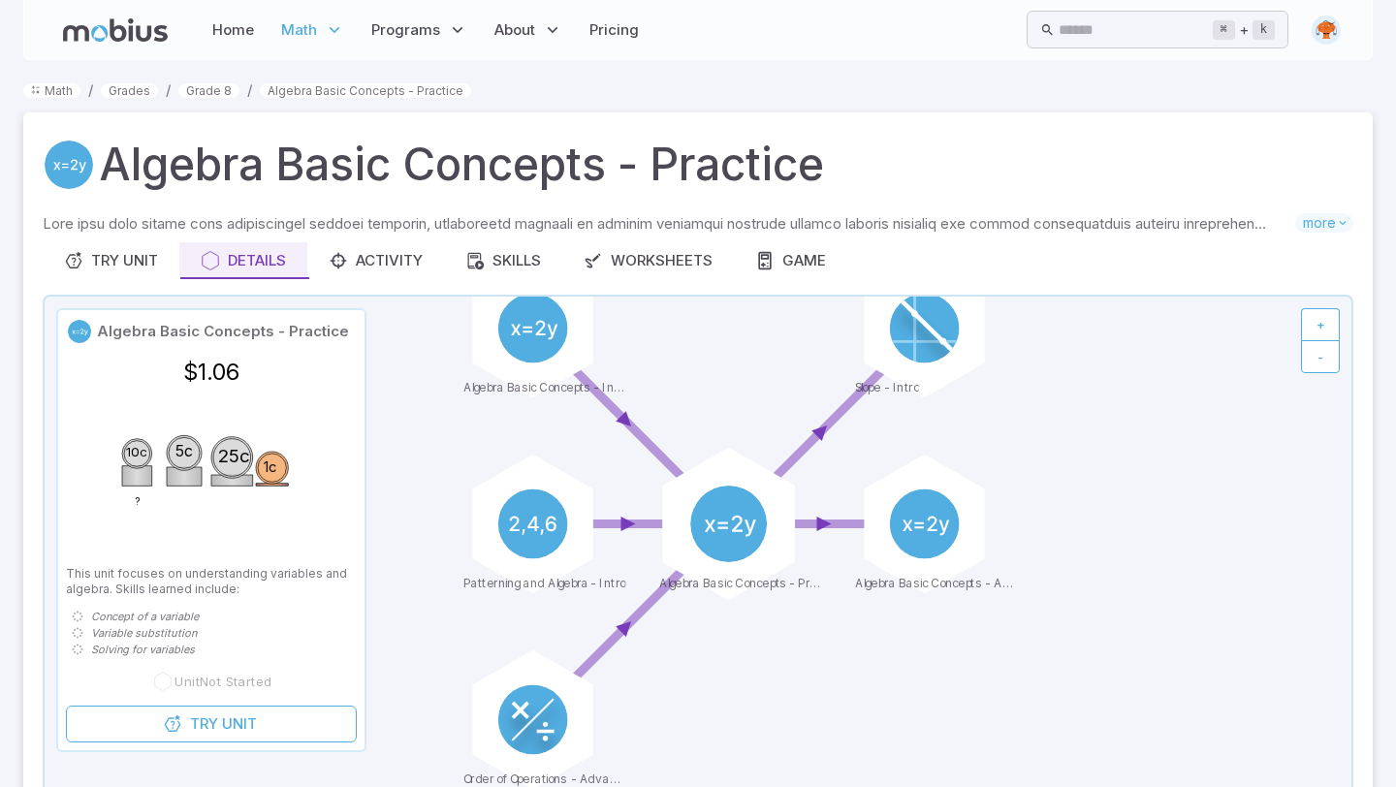
click at [700, 513] on circle at bounding box center [728, 524] width 77 height 77
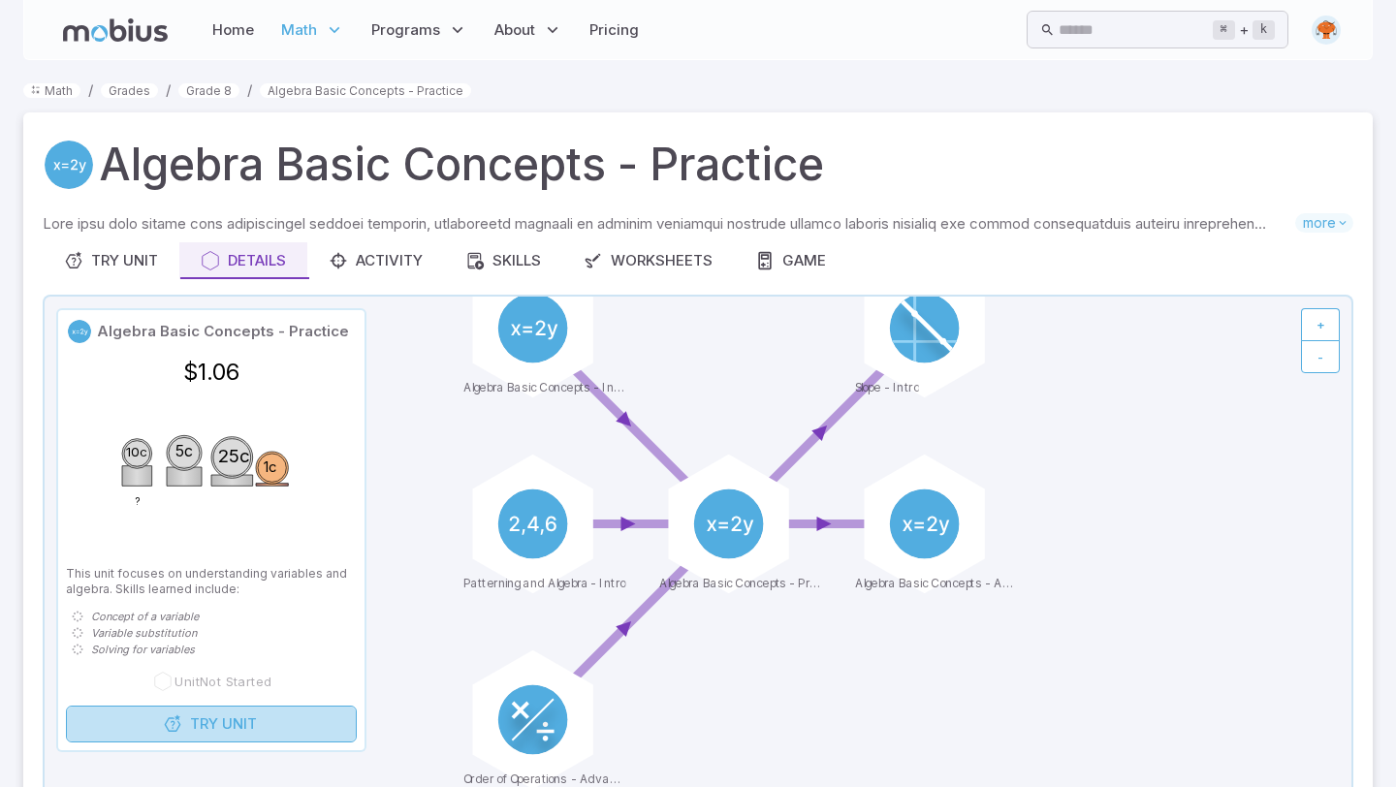
click at [241, 734] on span "Unit" at bounding box center [239, 723] width 35 height 21
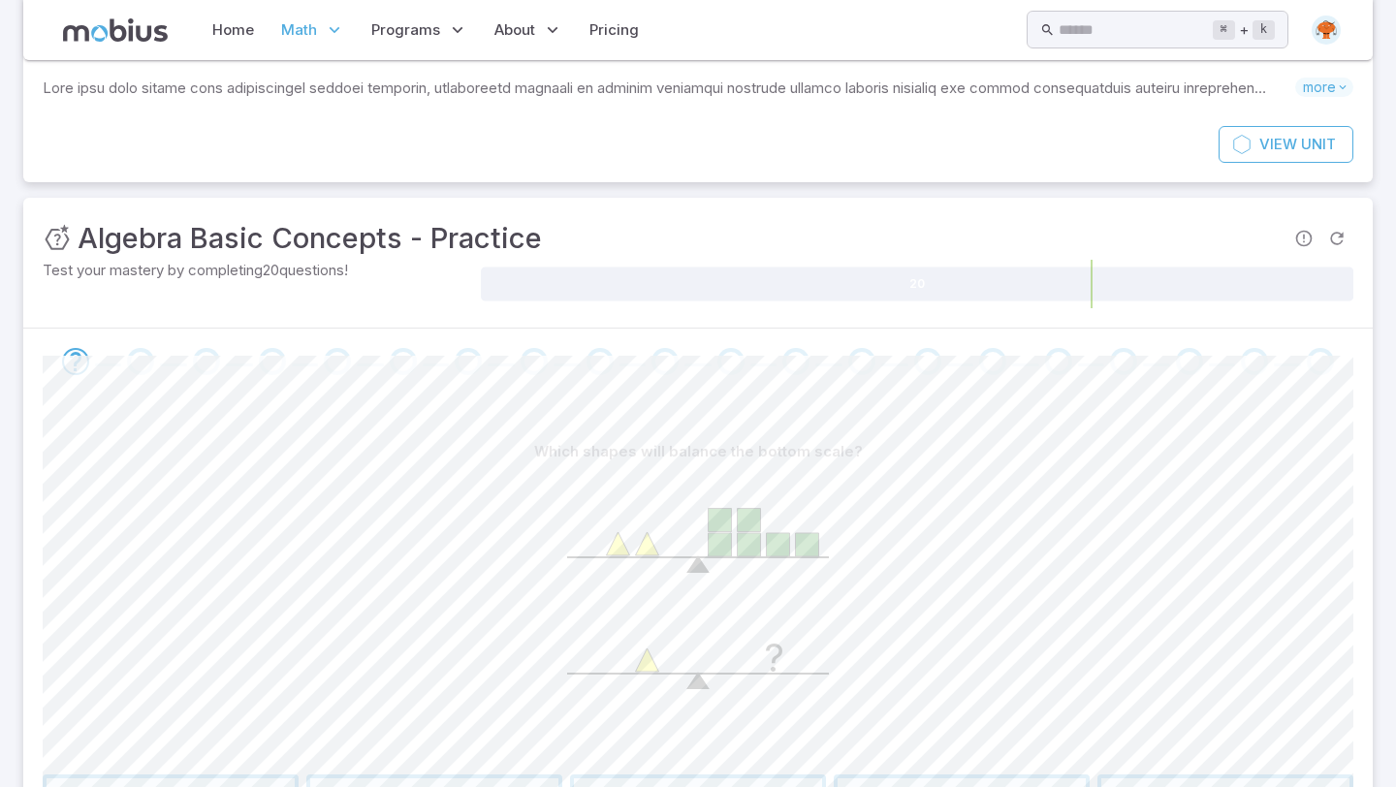
scroll to position [129, 0]
